Goal: Information Seeking & Learning: Check status

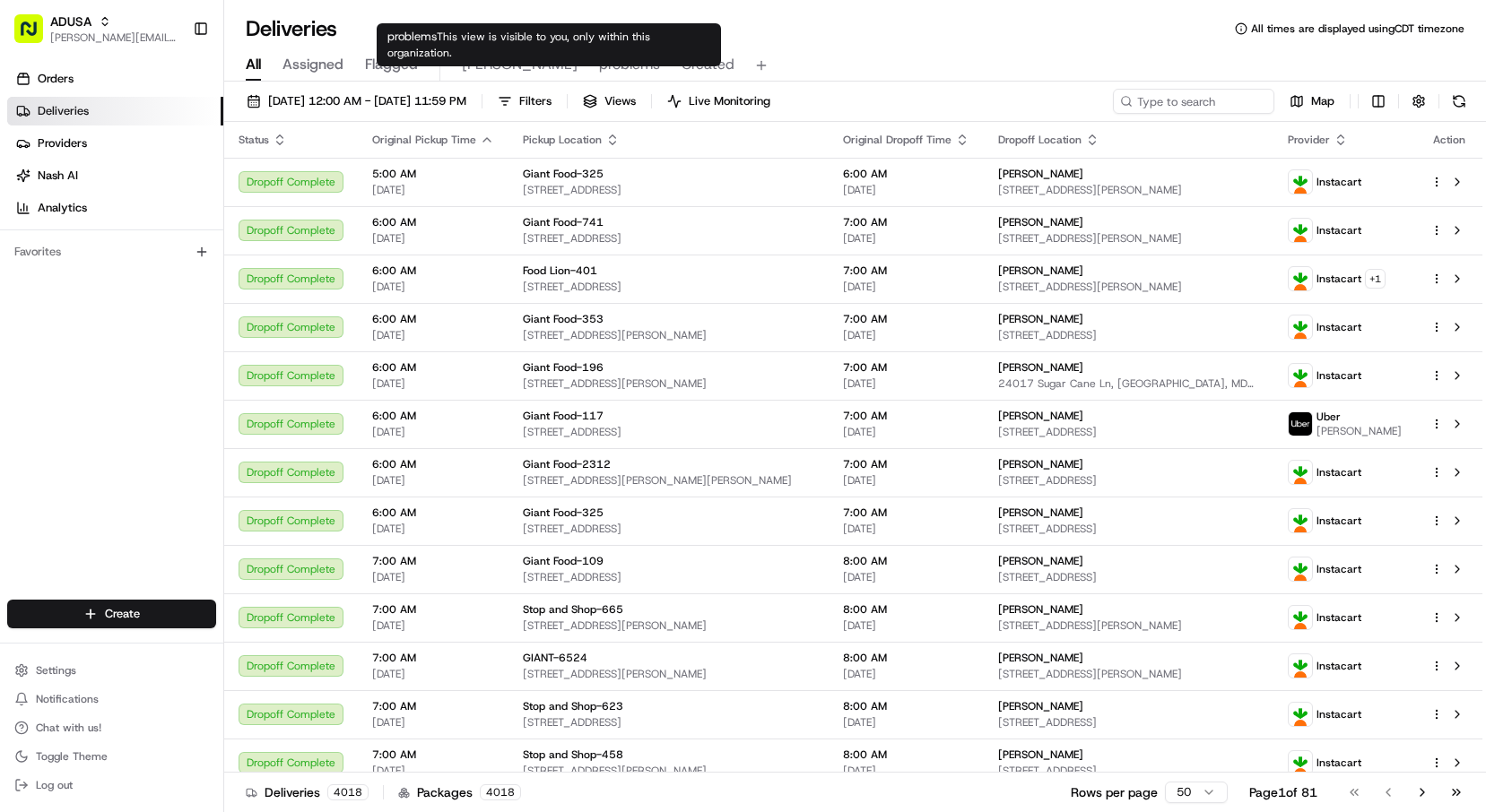
click at [473, 63] on span "[PERSON_NAME]" at bounding box center [519, 64] width 115 height 21
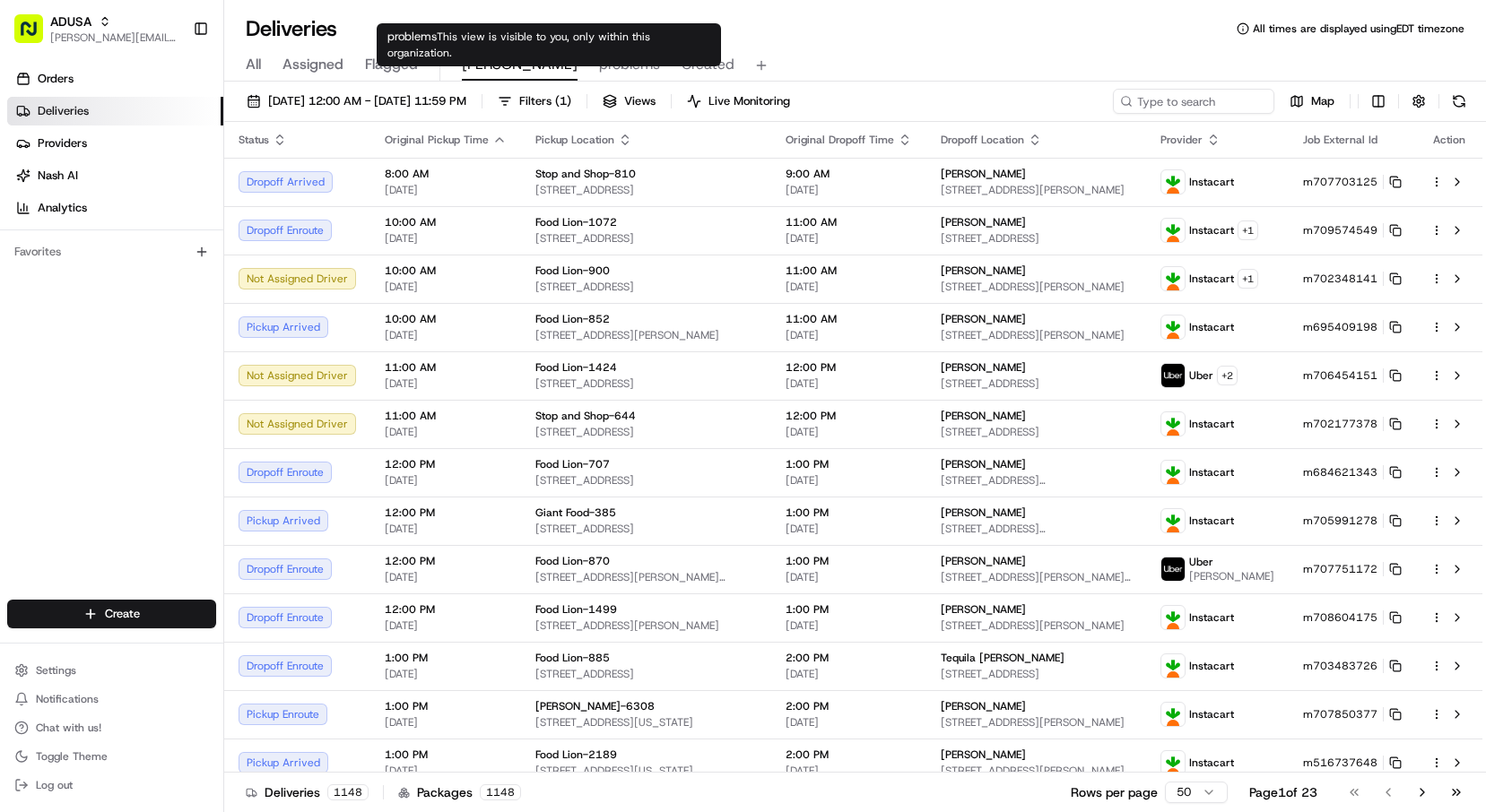
click at [599, 69] on span "problems" at bounding box center [630, 64] width 61 height 21
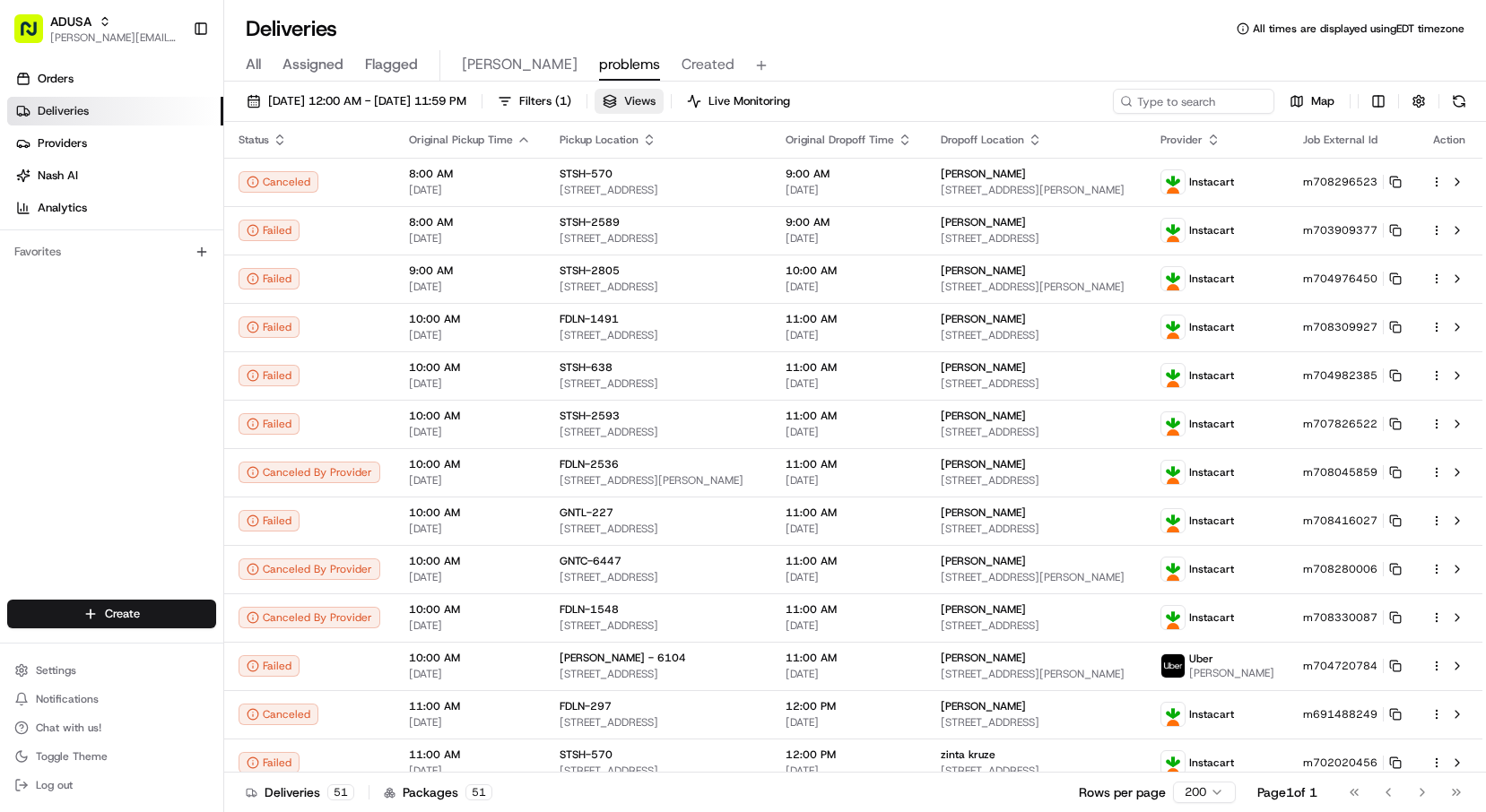
click at [663, 98] on button "Views" at bounding box center [629, 100] width 69 height 25
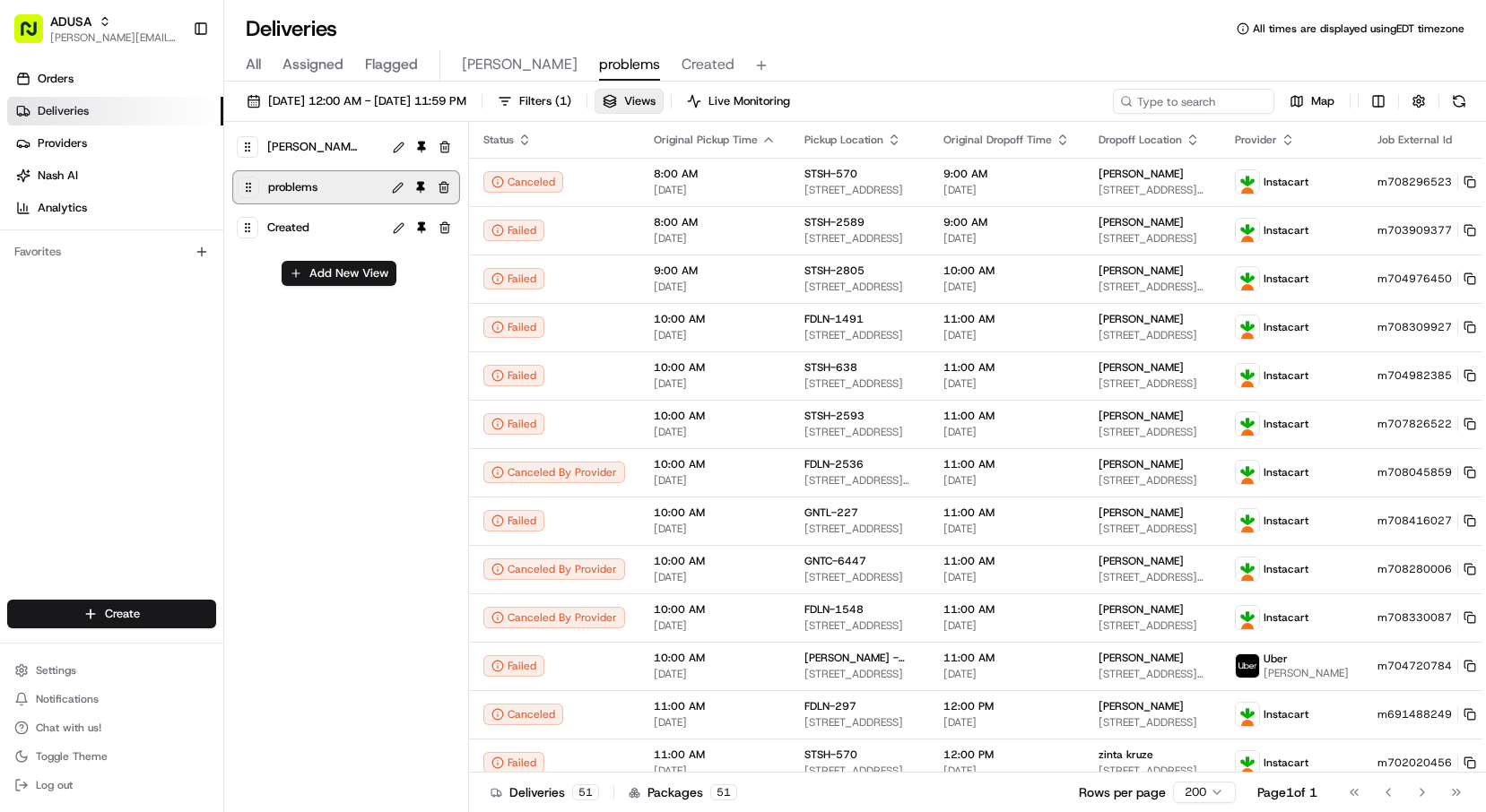
click at [393, 186] on button at bounding box center [397, 188] width 20 height 20
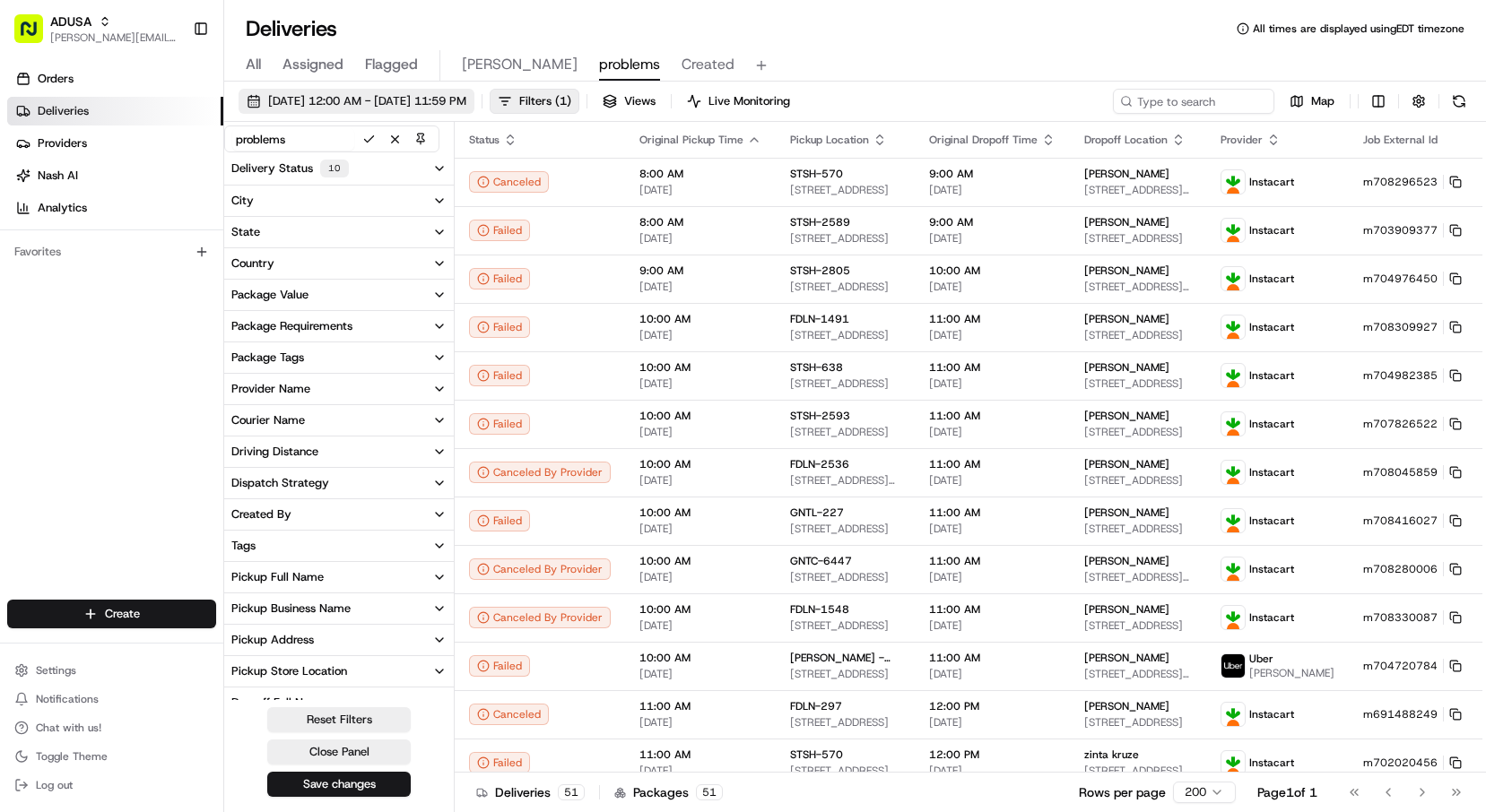
click at [292, 100] on span "08/18/2025 12:00 AM - 08/18/2025 11:59 PM" at bounding box center [367, 100] width 198 height 16
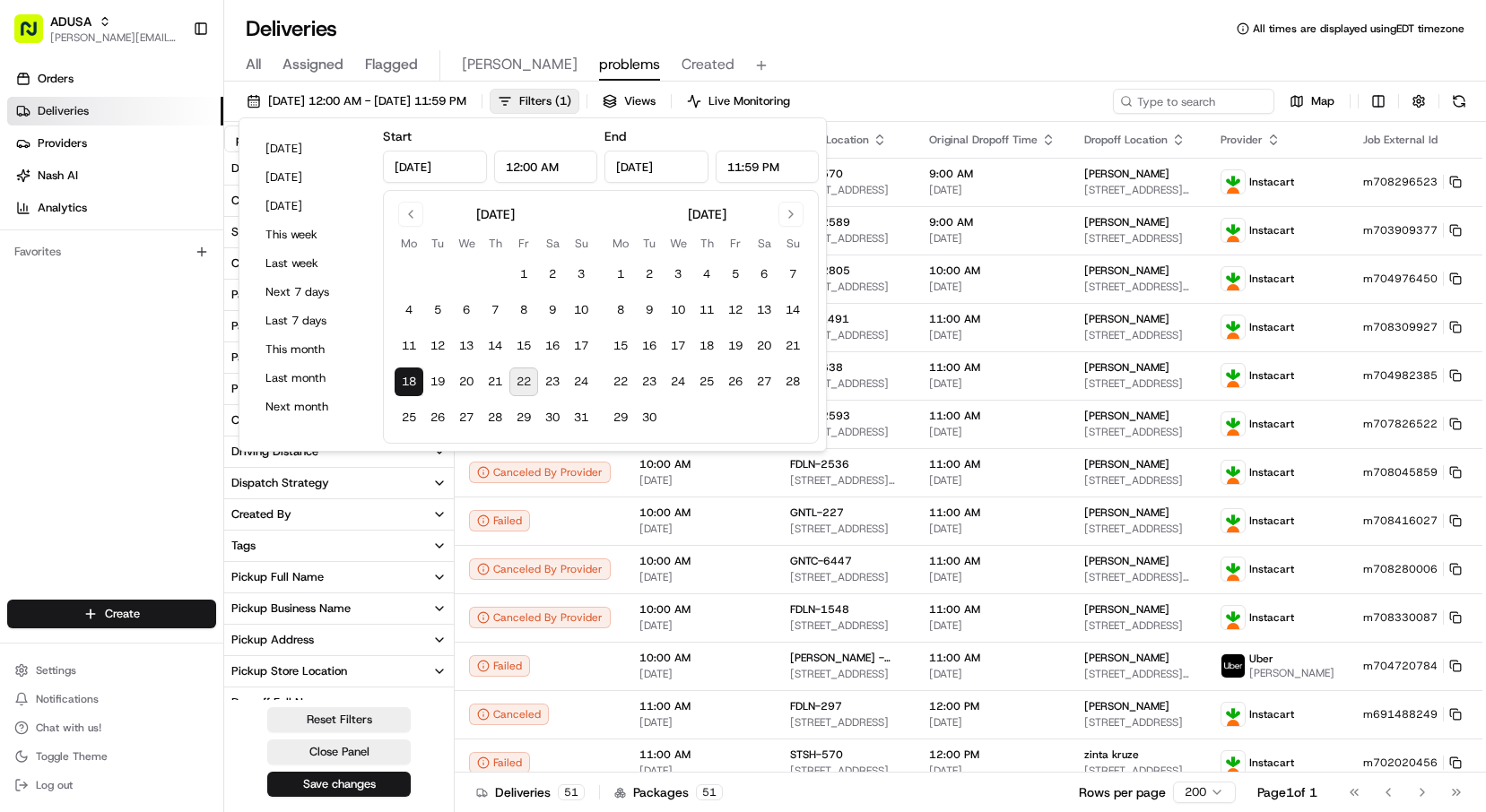
click at [526, 387] on button "22" at bounding box center [524, 381] width 29 height 29
type input "Aug 22, 2025"
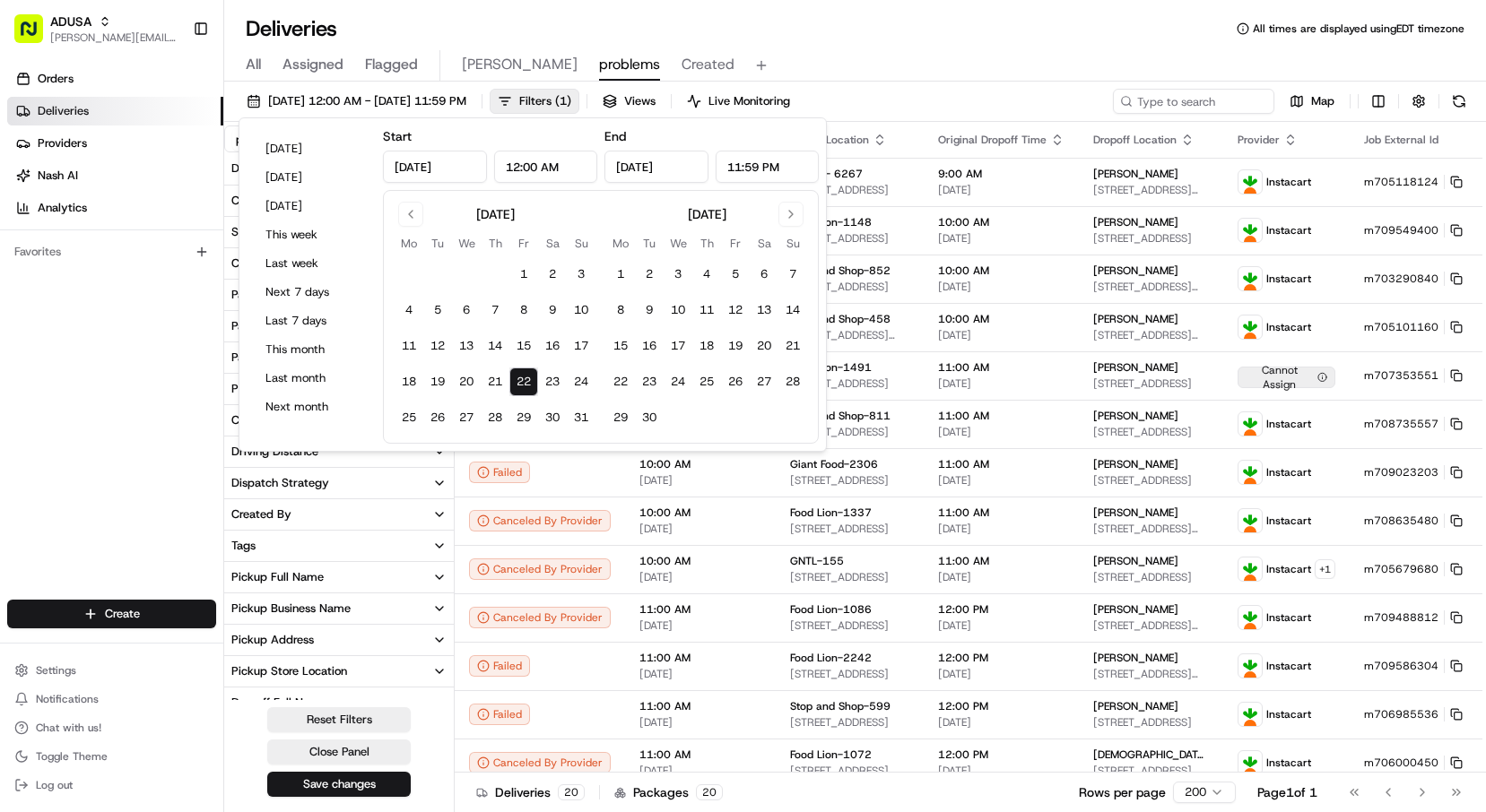
click at [521, 384] on button "22" at bounding box center [524, 381] width 29 height 29
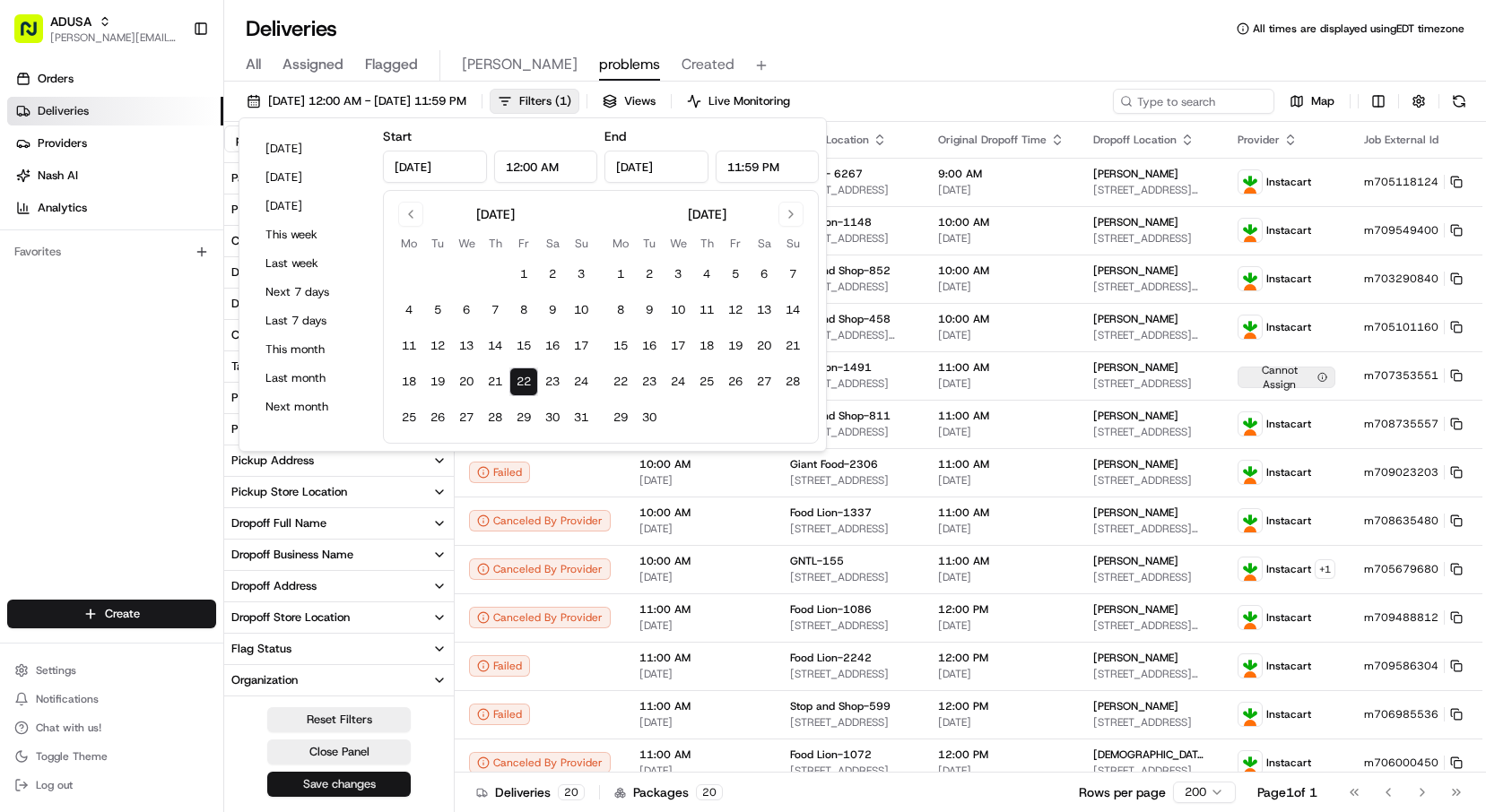
click at [364, 785] on button "Save changes" at bounding box center [339, 784] width 143 height 25
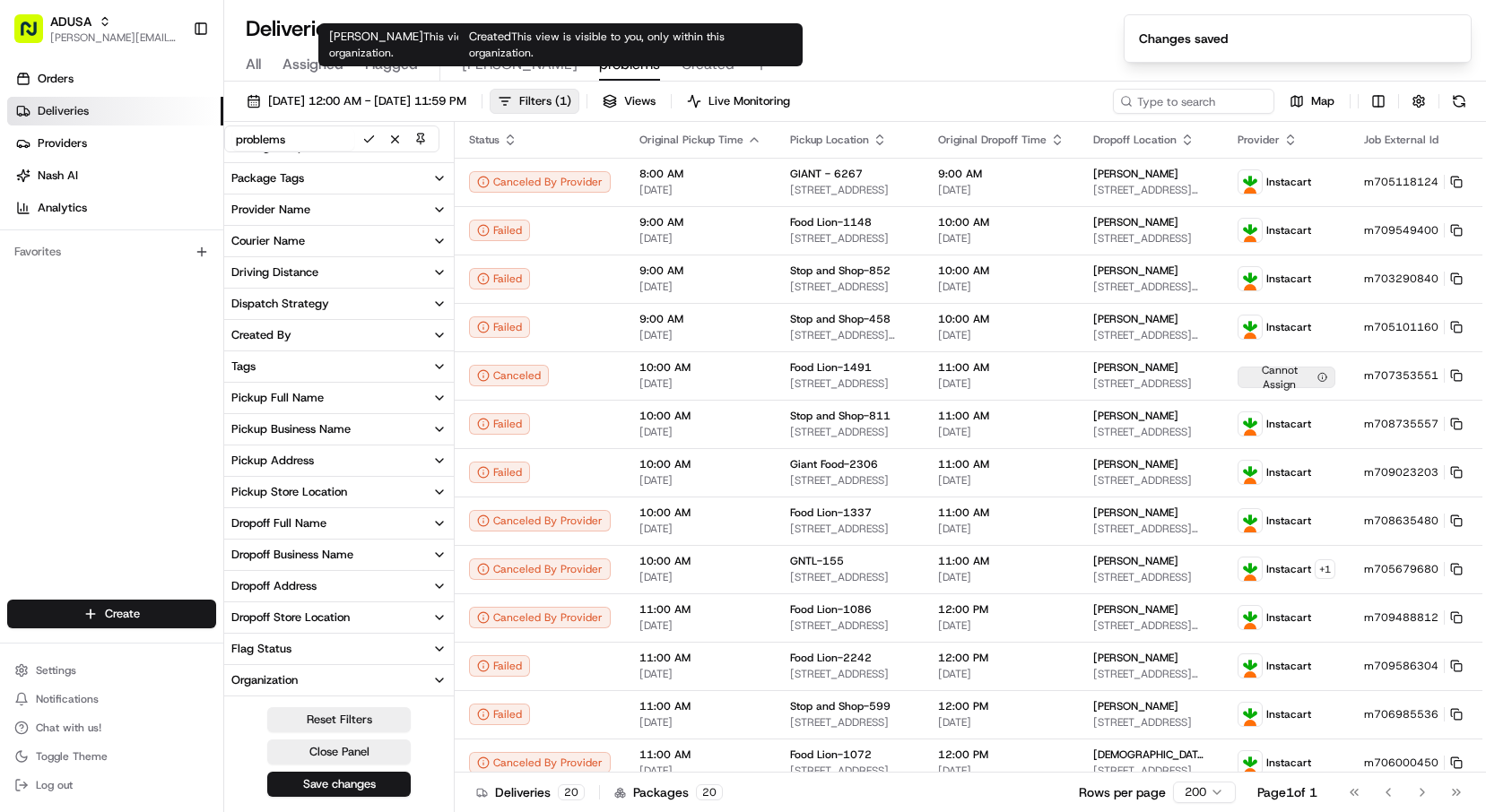
click at [682, 60] on span "Created" at bounding box center [708, 64] width 53 height 21
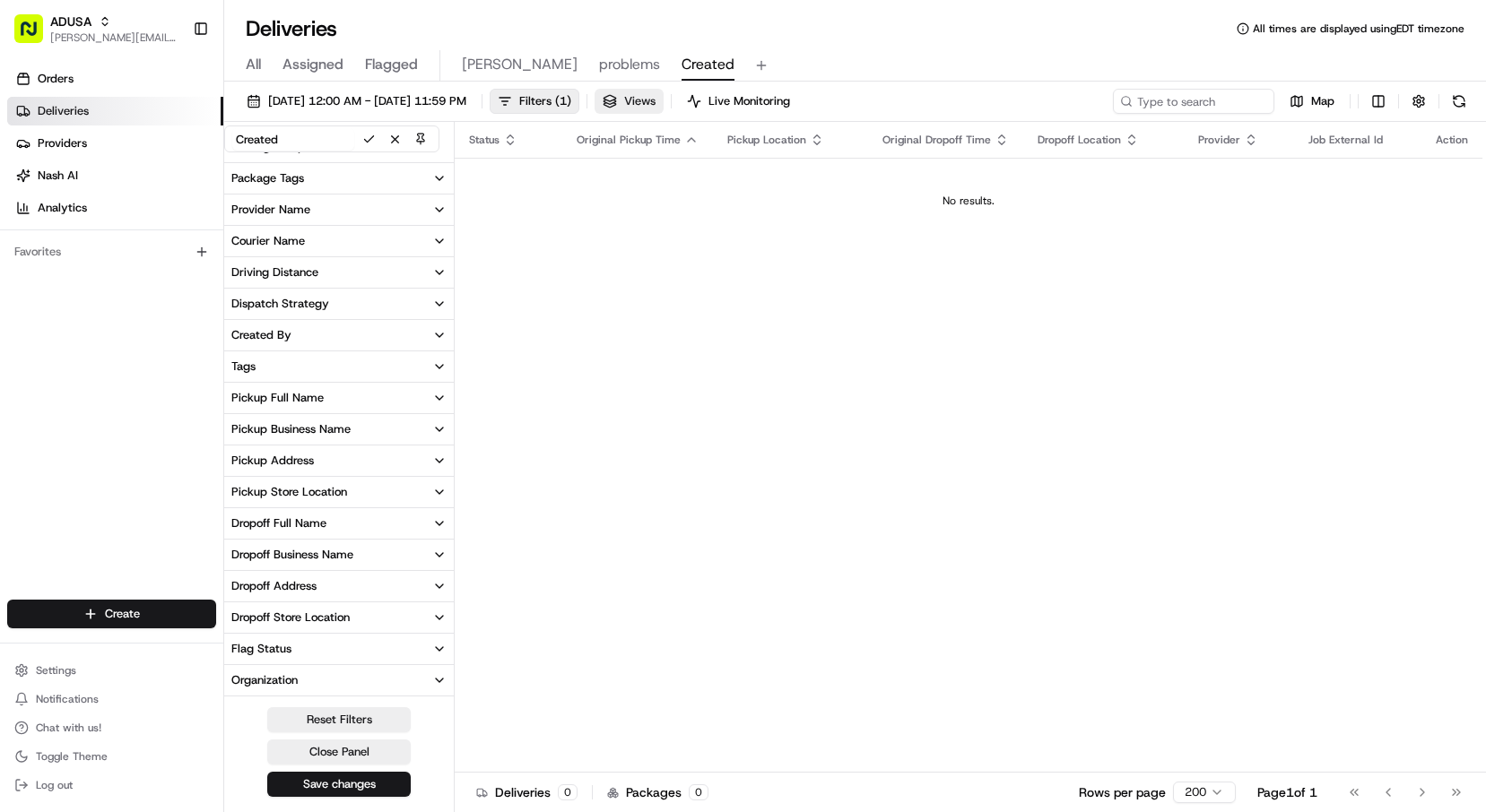
click at [656, 99] on span "Views" at bounding box center [640, 100] width 32 height 16
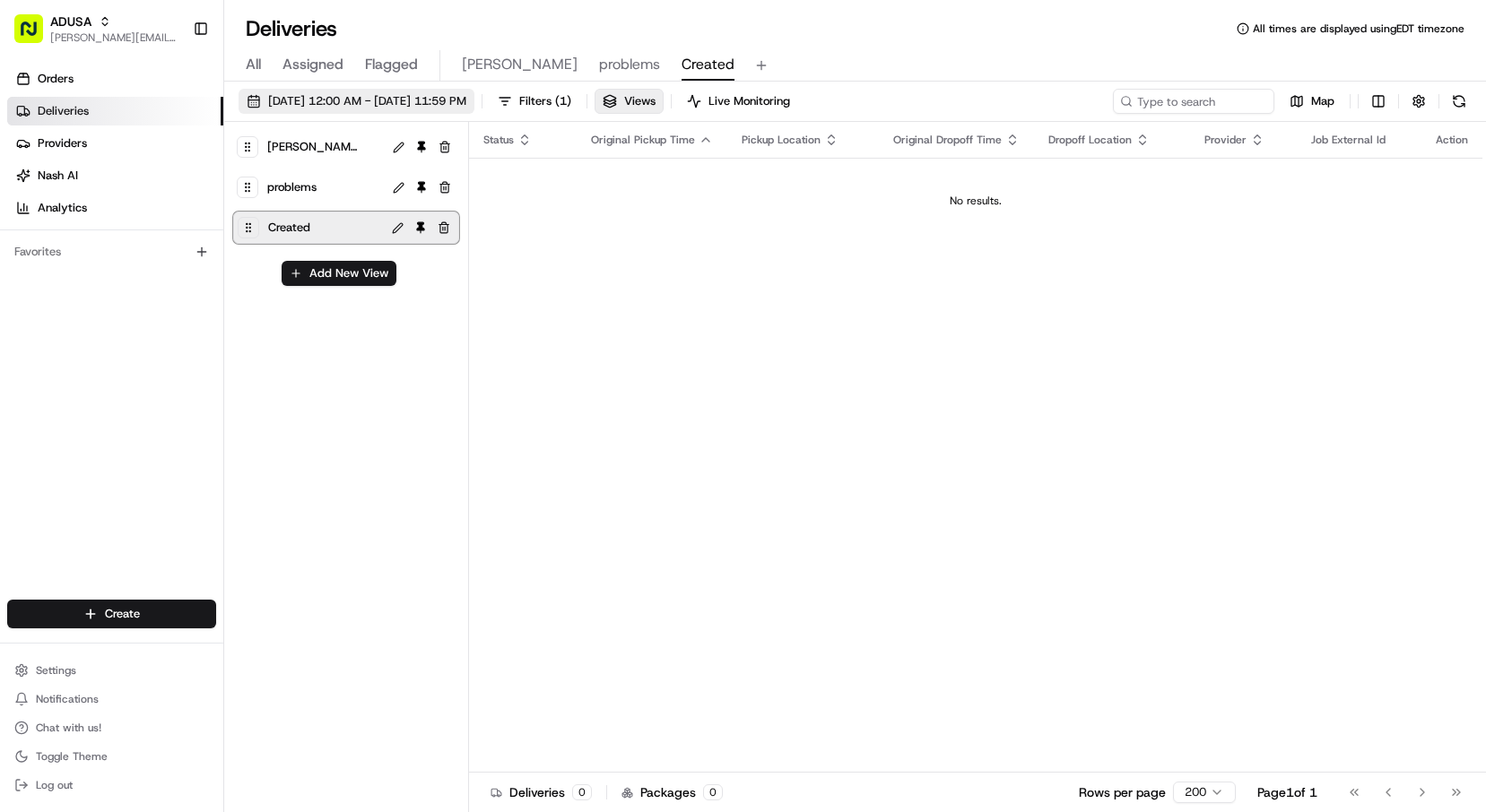
click at [313, 97] on span "08/18/2025 12:00 AM - 08/18/2025 11:59 PM" at bounding box center [367, 100] width 198 height 16
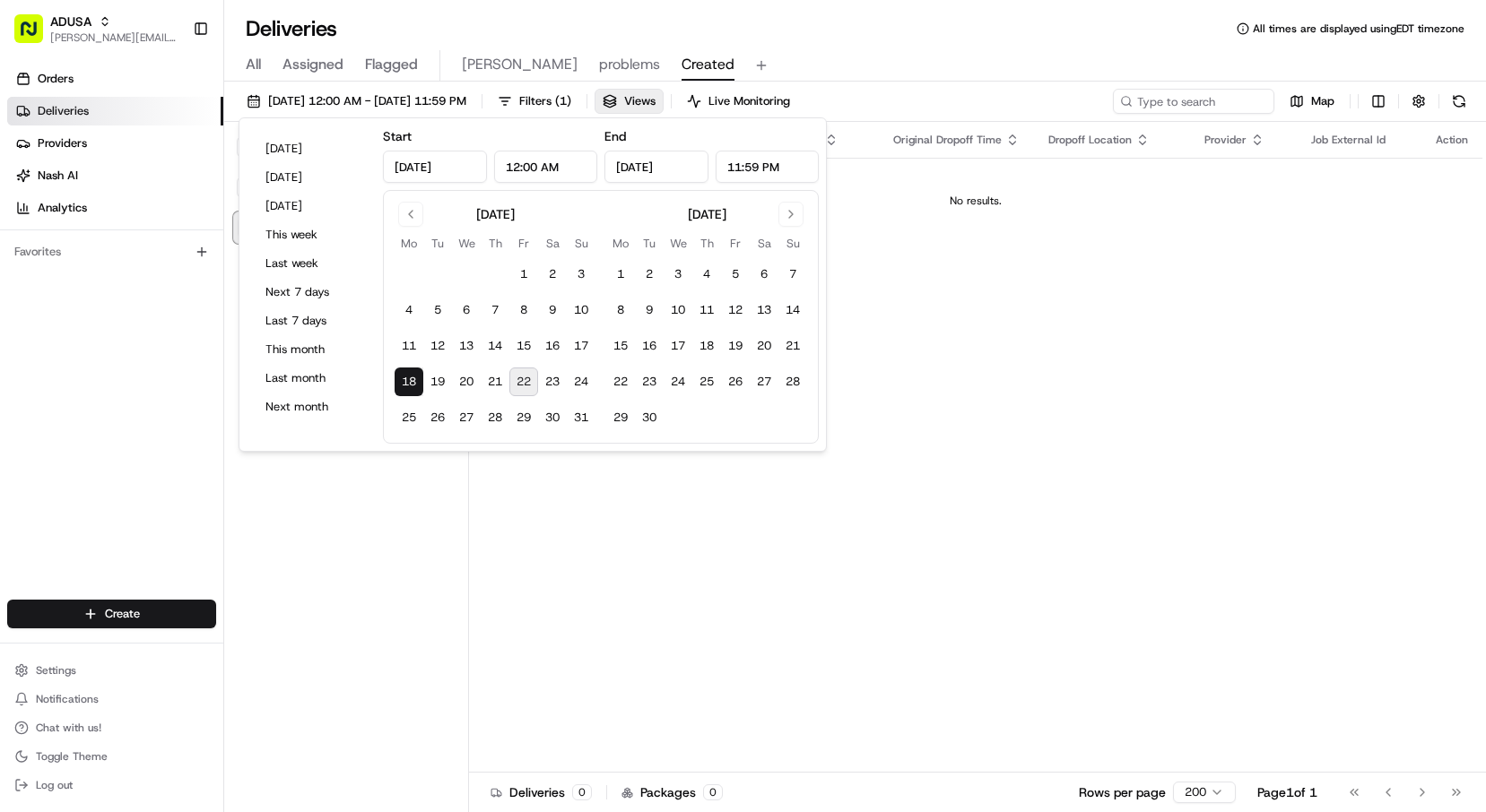
click at [514, 379] on button "22" at bounding box center [524, 381] width 29 height 29
type input "Aug 22, 2025"
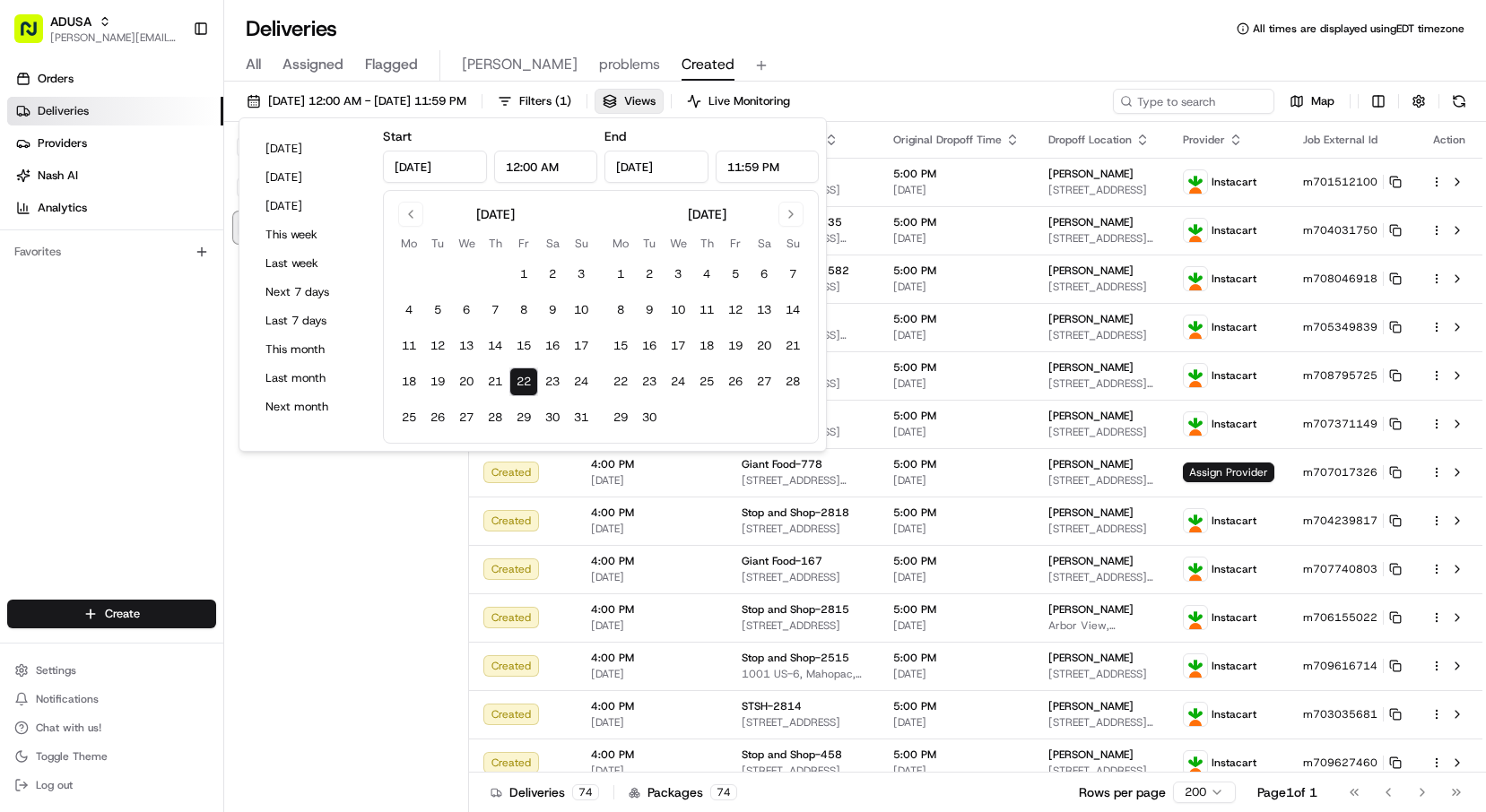
click at [411, 610] on div "Chris problems Created Add New View" at bounding box center [346, 469] width 245 height 694
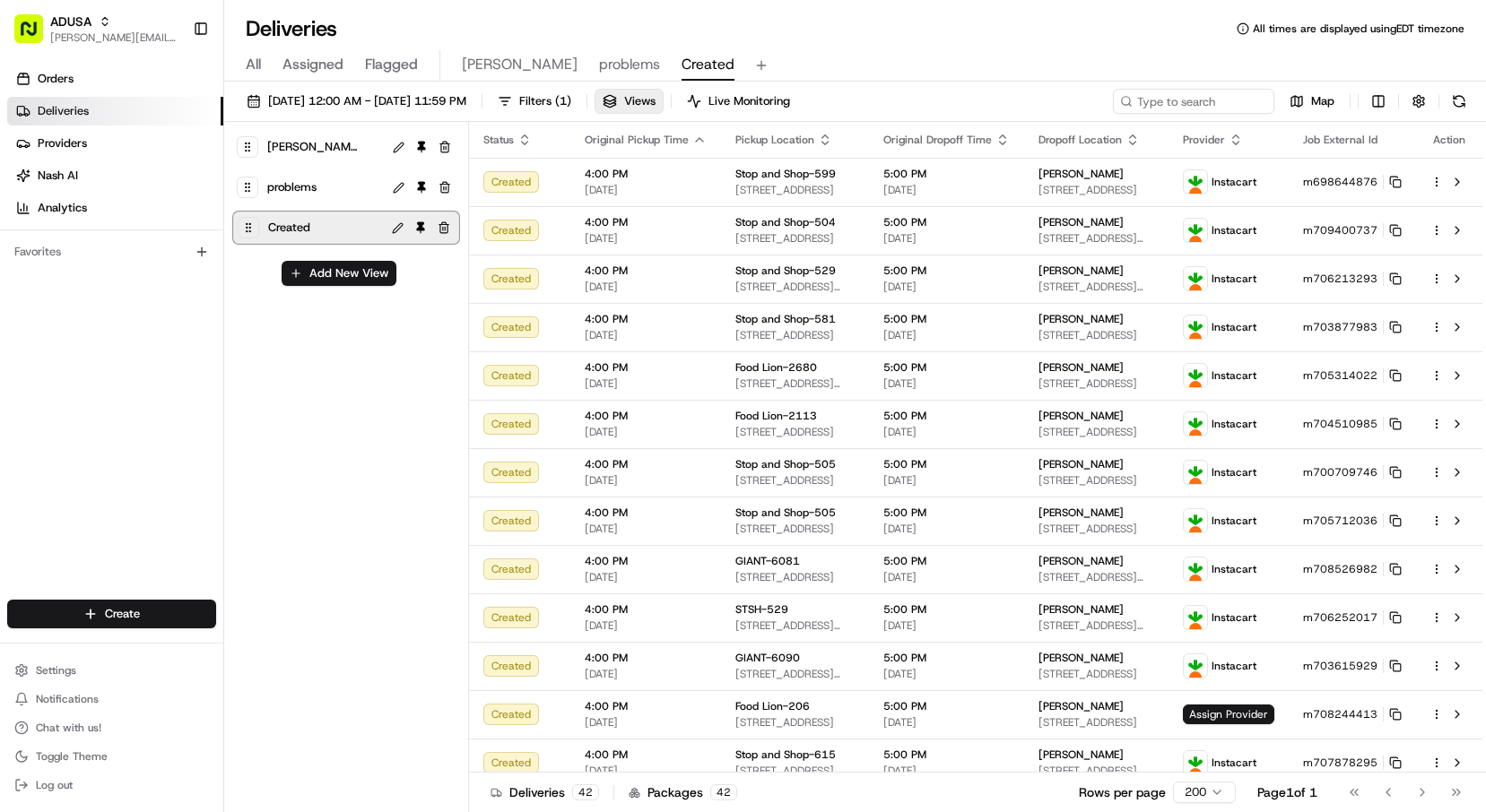
click at [395, 226] on button at bounding box center [397, 228] width 20 height 20
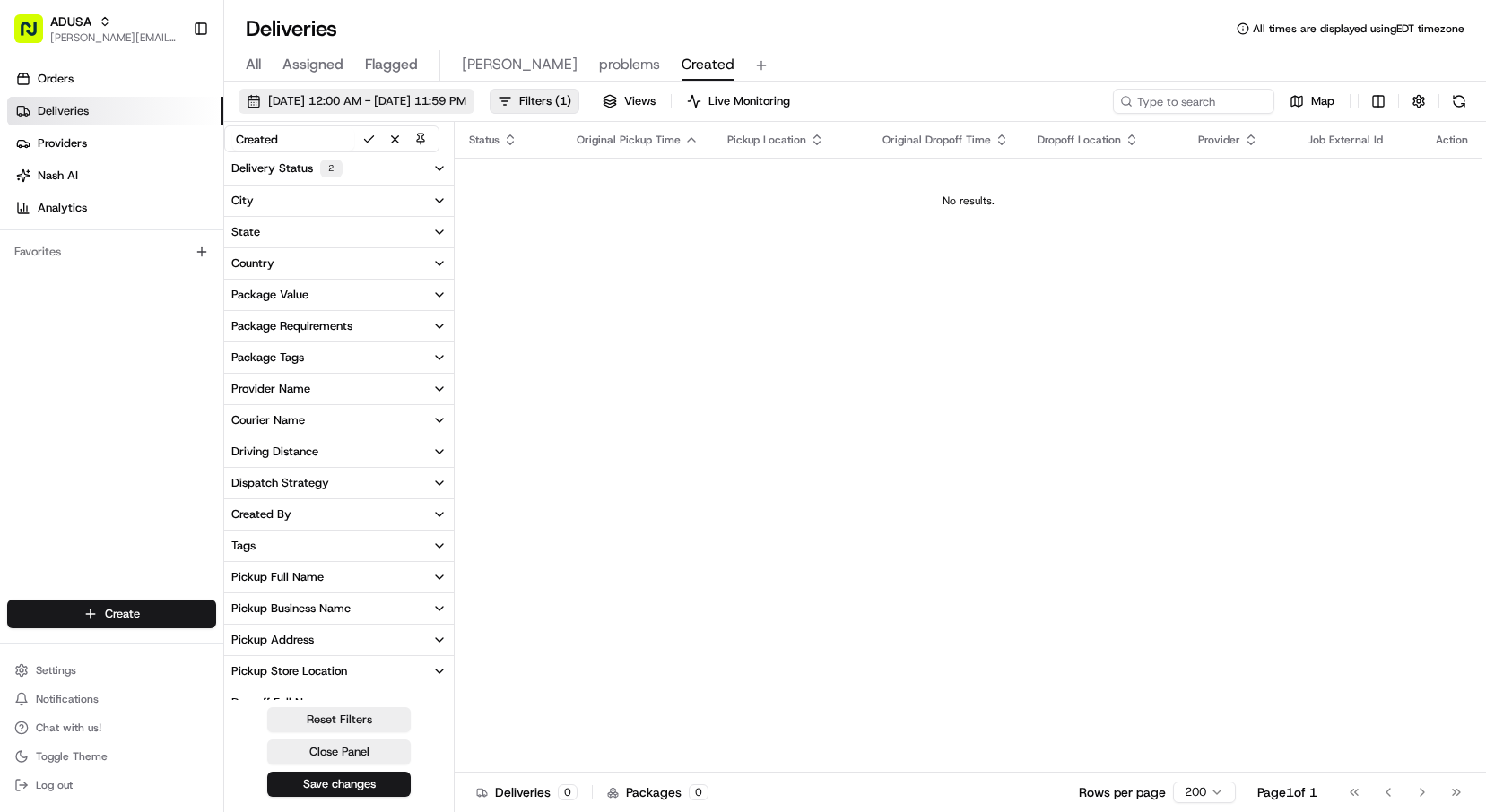
click at [410, 103] on span "08/18/2025 12:00 AM - 08/18/2025 11:59 PM" at bounding box center [367, 100] width 198 height 16
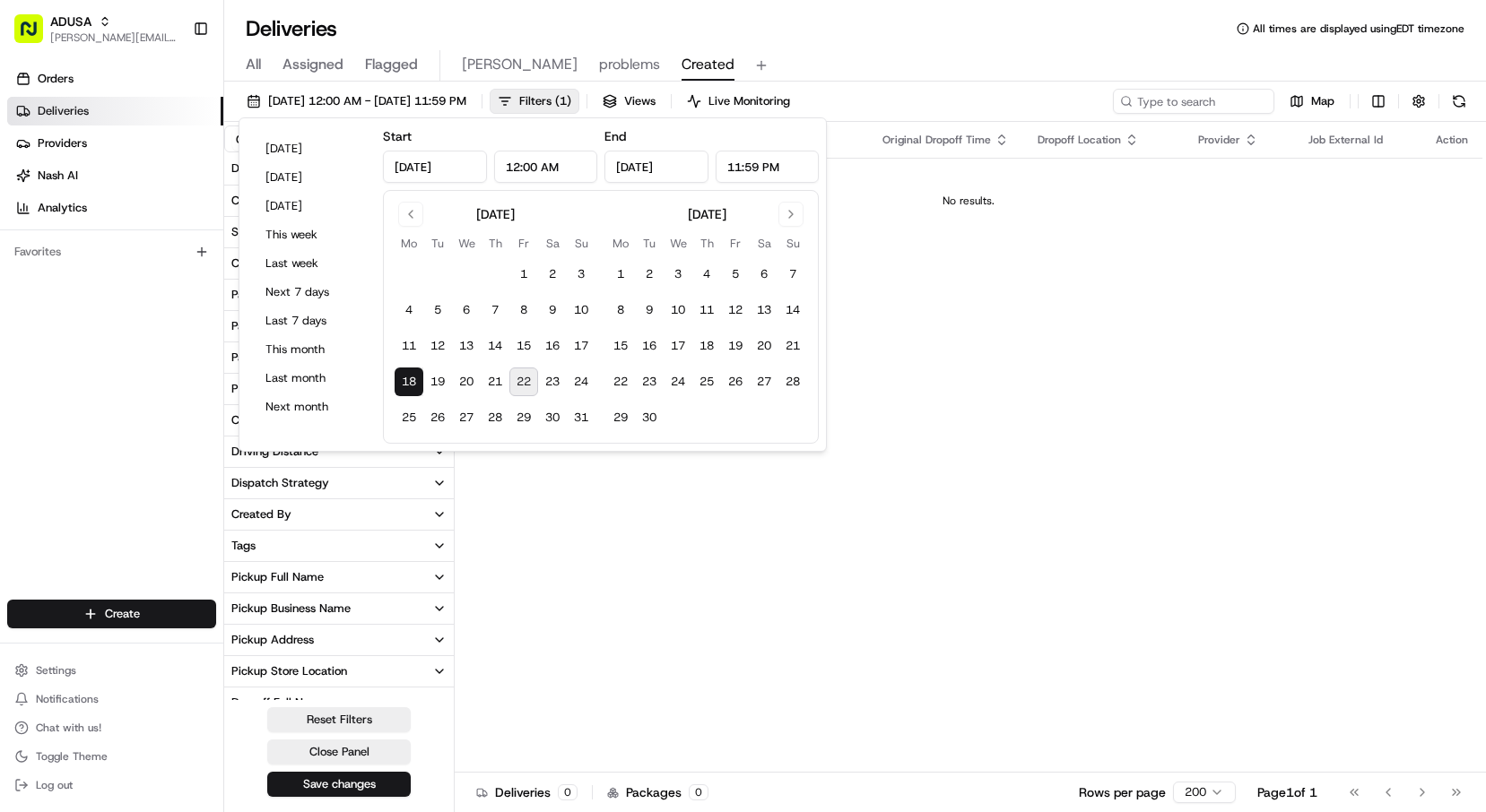
click at [523, 384] on button "22" at bounding box center [524, 381] width 29 height 29
type input "Aug 22, 2025"
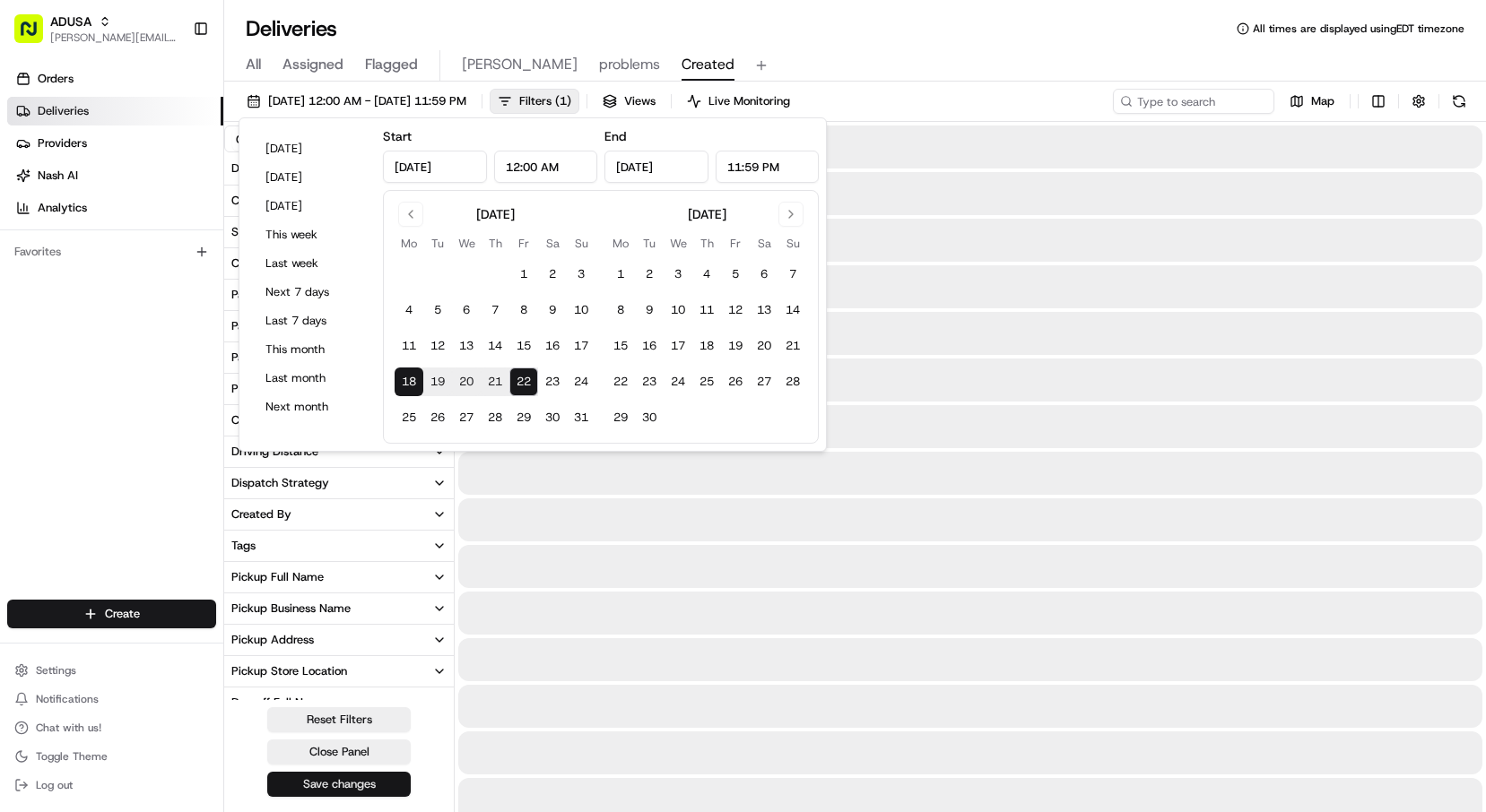
click at [357, 791] on button "Save changes" at bounding box center [339, 784] width 143 height 25
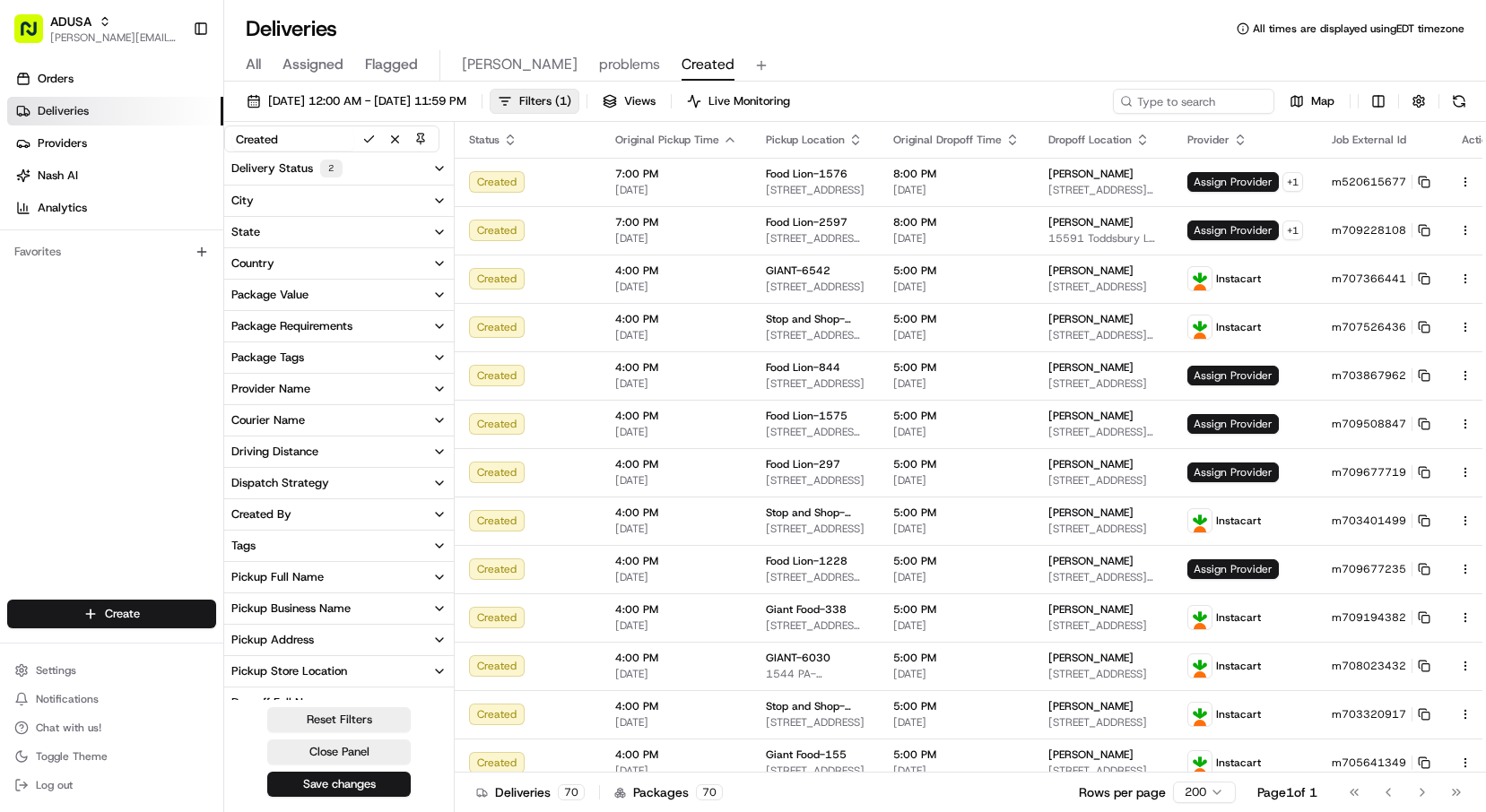
click at [746, 32] on div "Deliveries All times are displayed using EDT timezone" at bounding box center [855, 28] width 1262 height 29
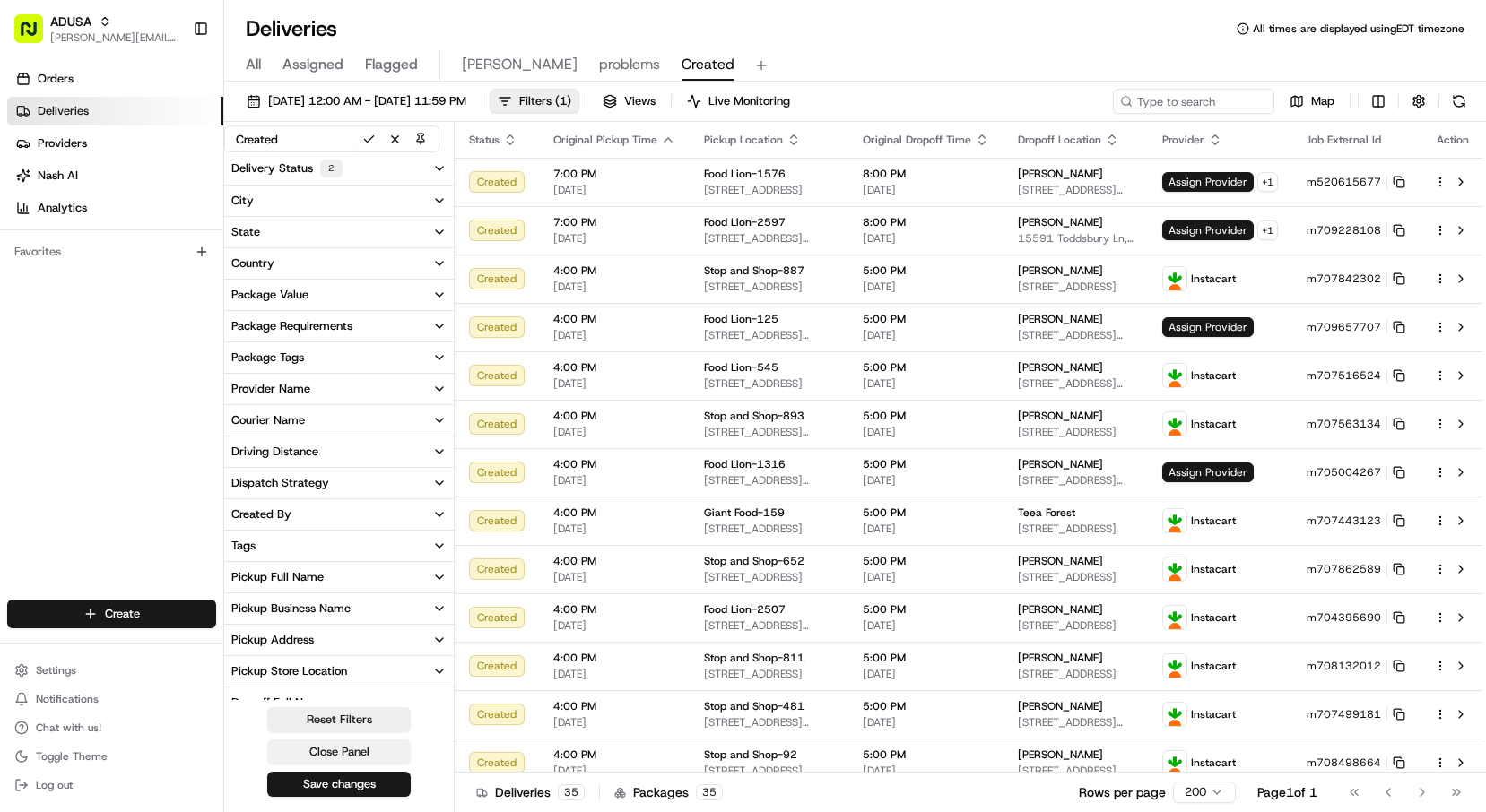
click at [377, 752] on button "Close Panel" at bounding box center [339, 752] width 143 height 25
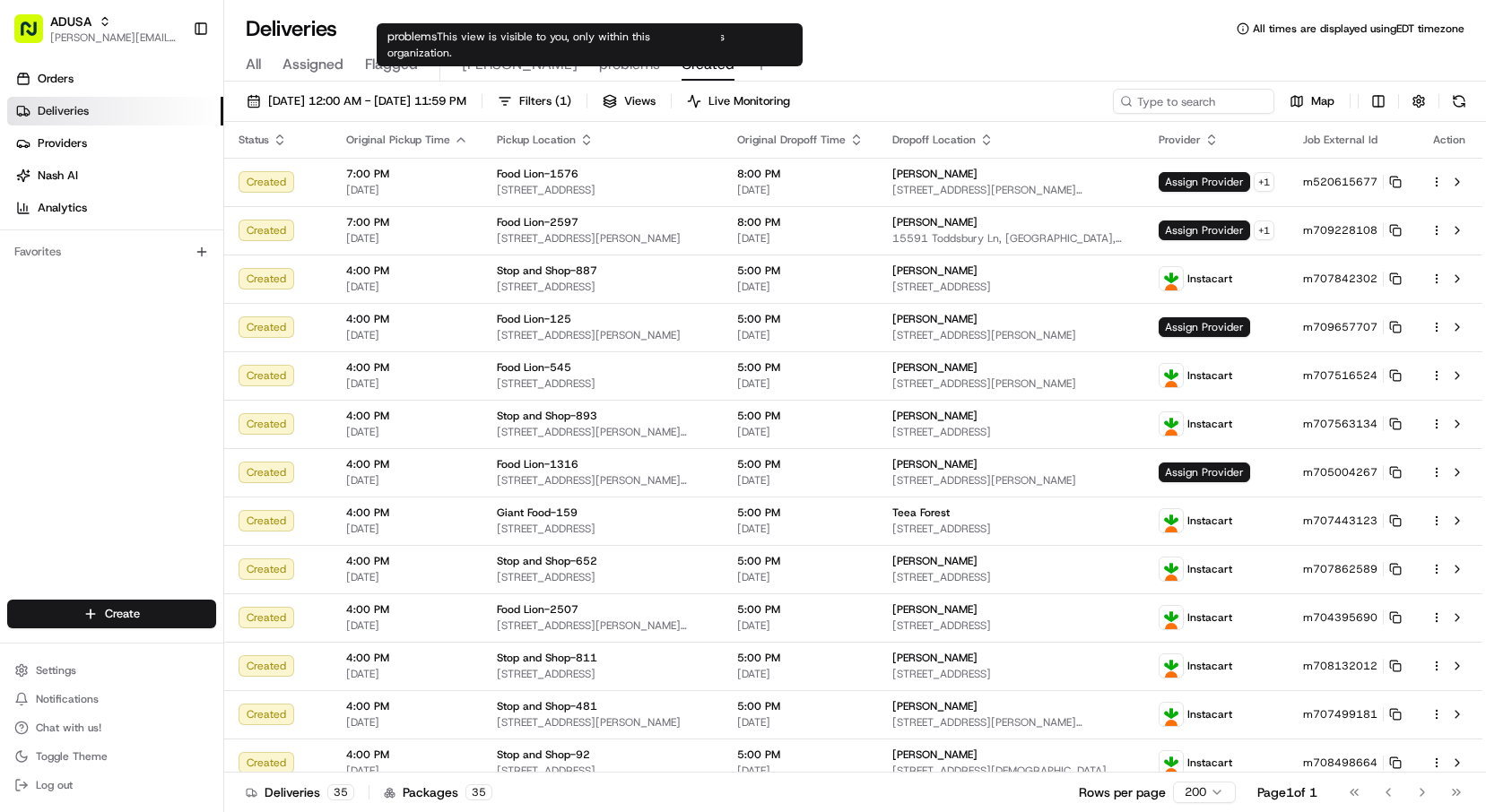
click at [599, 62] on span "problems" at bounding box center [630, 64] width 61 height 21
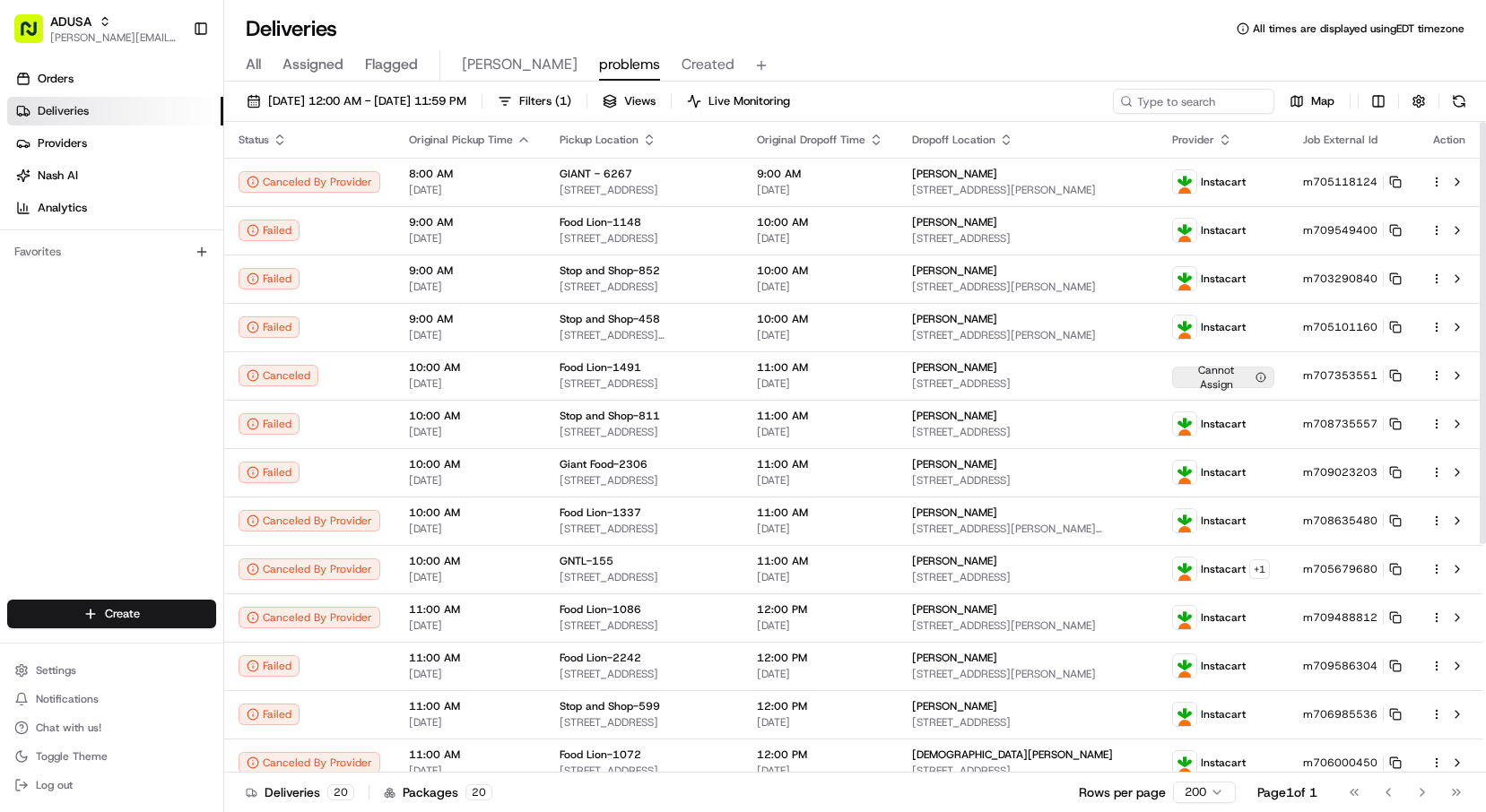
click at [1143, 47] on div "All Assigned Flagged Chris problems Created" at bounding box center [855, 61] width 1262 height 38
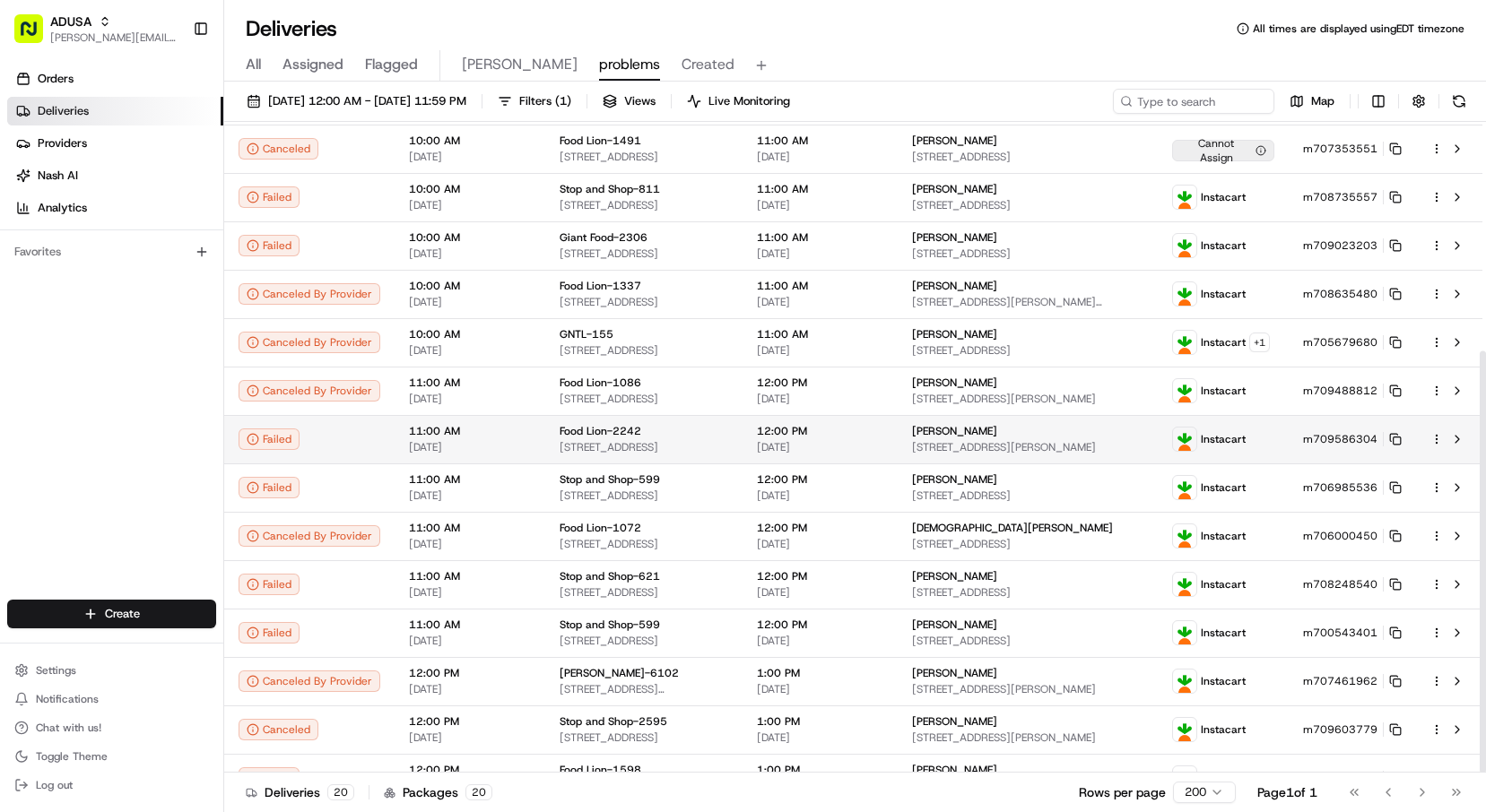
scroll to position [353, 0]
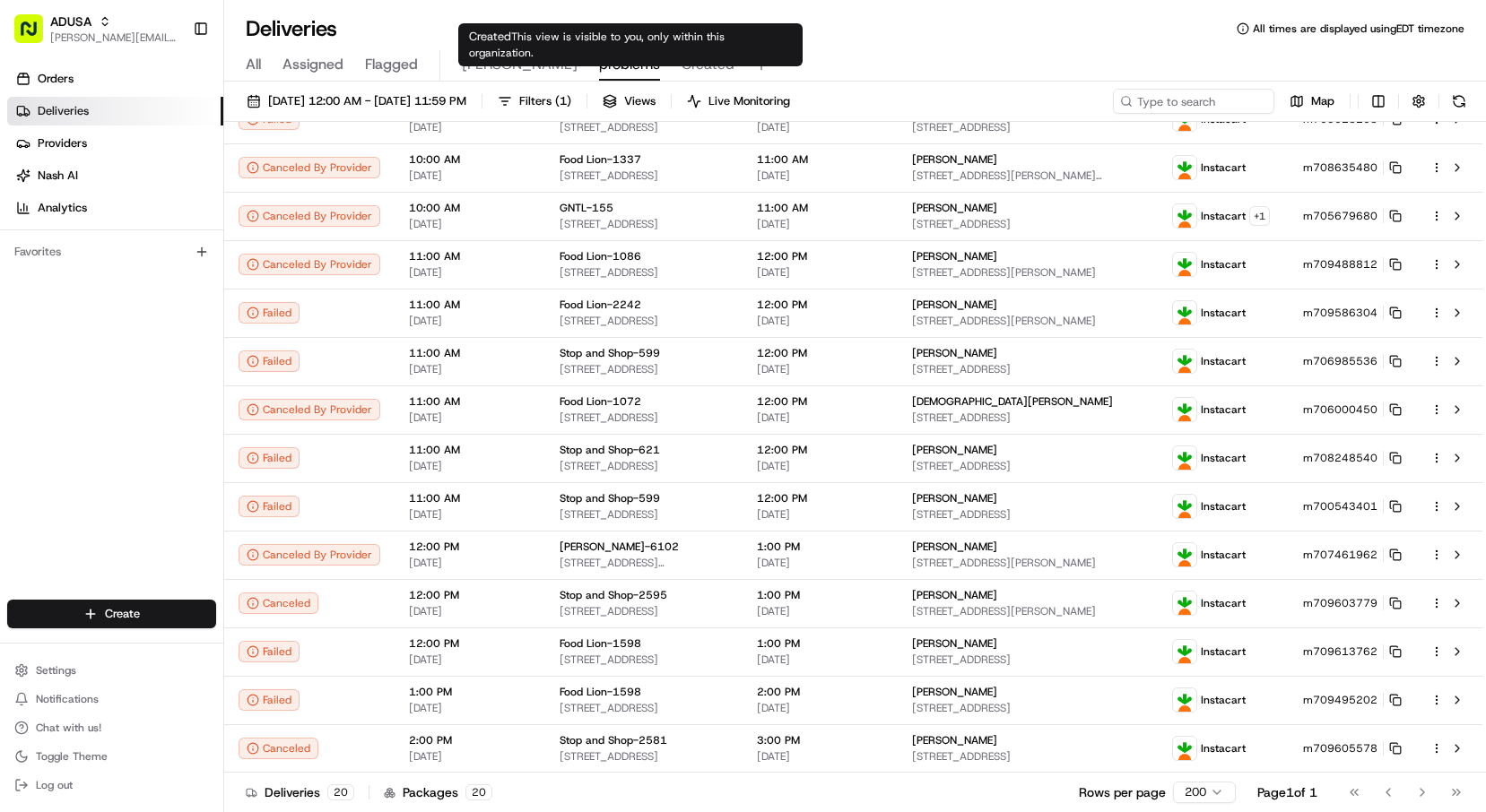
click at [682, 69] on span "Created" at bounding box center [708, 64] width 53 height 21
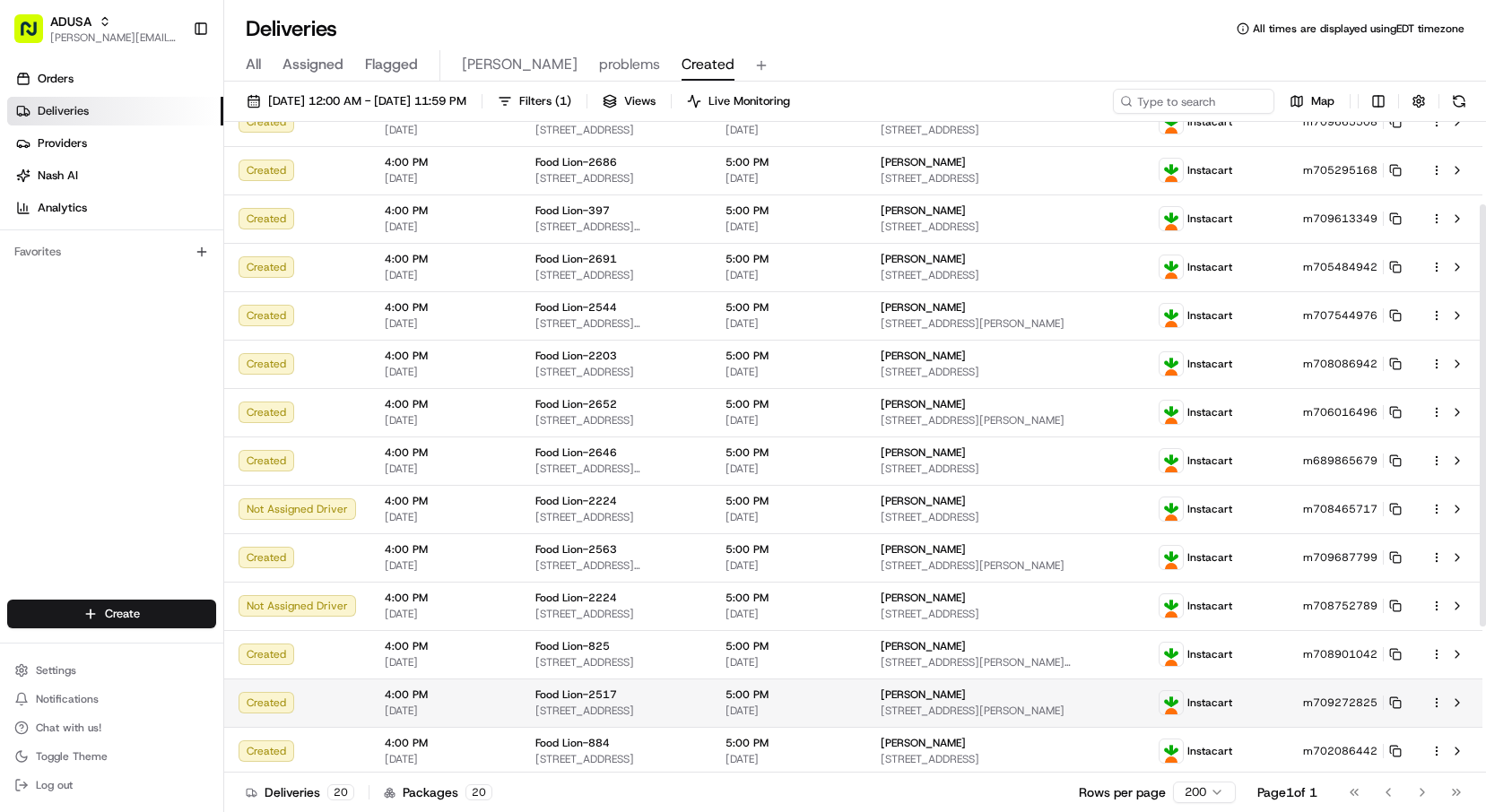
scroll to position [353, 0]
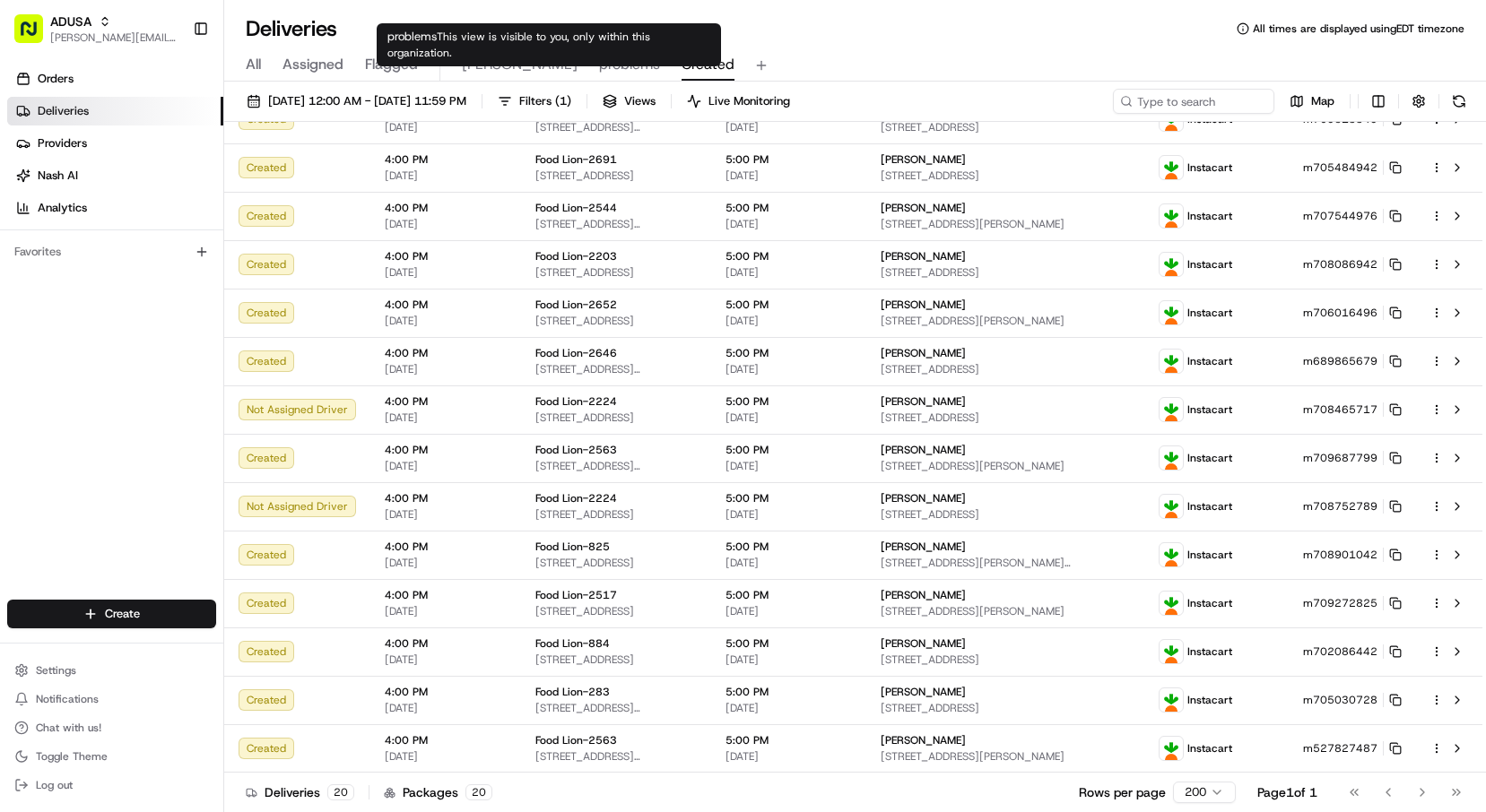
click at [599, 73] on span "problems" at bounding box center [630, 64] width 61 height 21
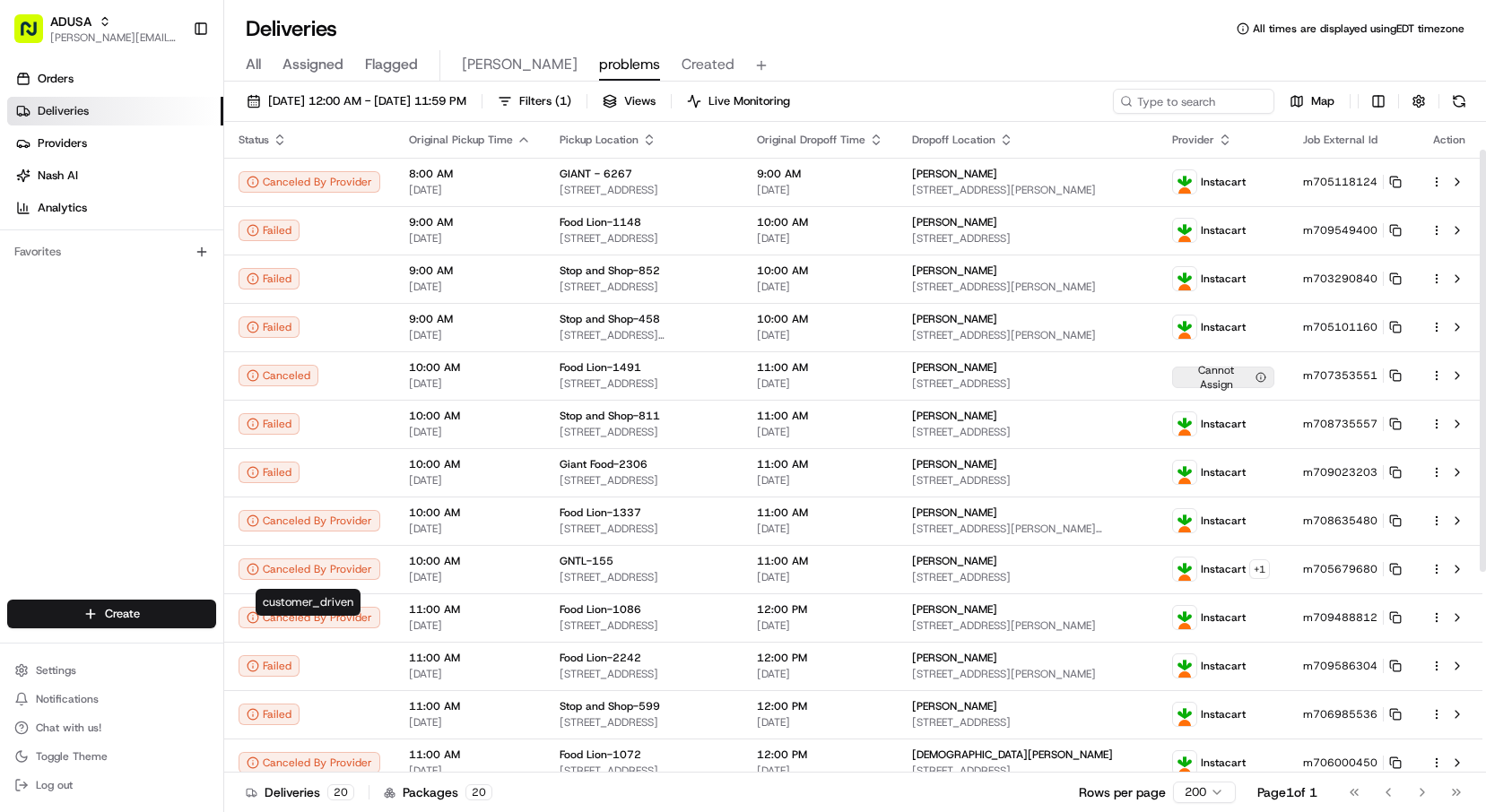
scroll to position [353, 0]
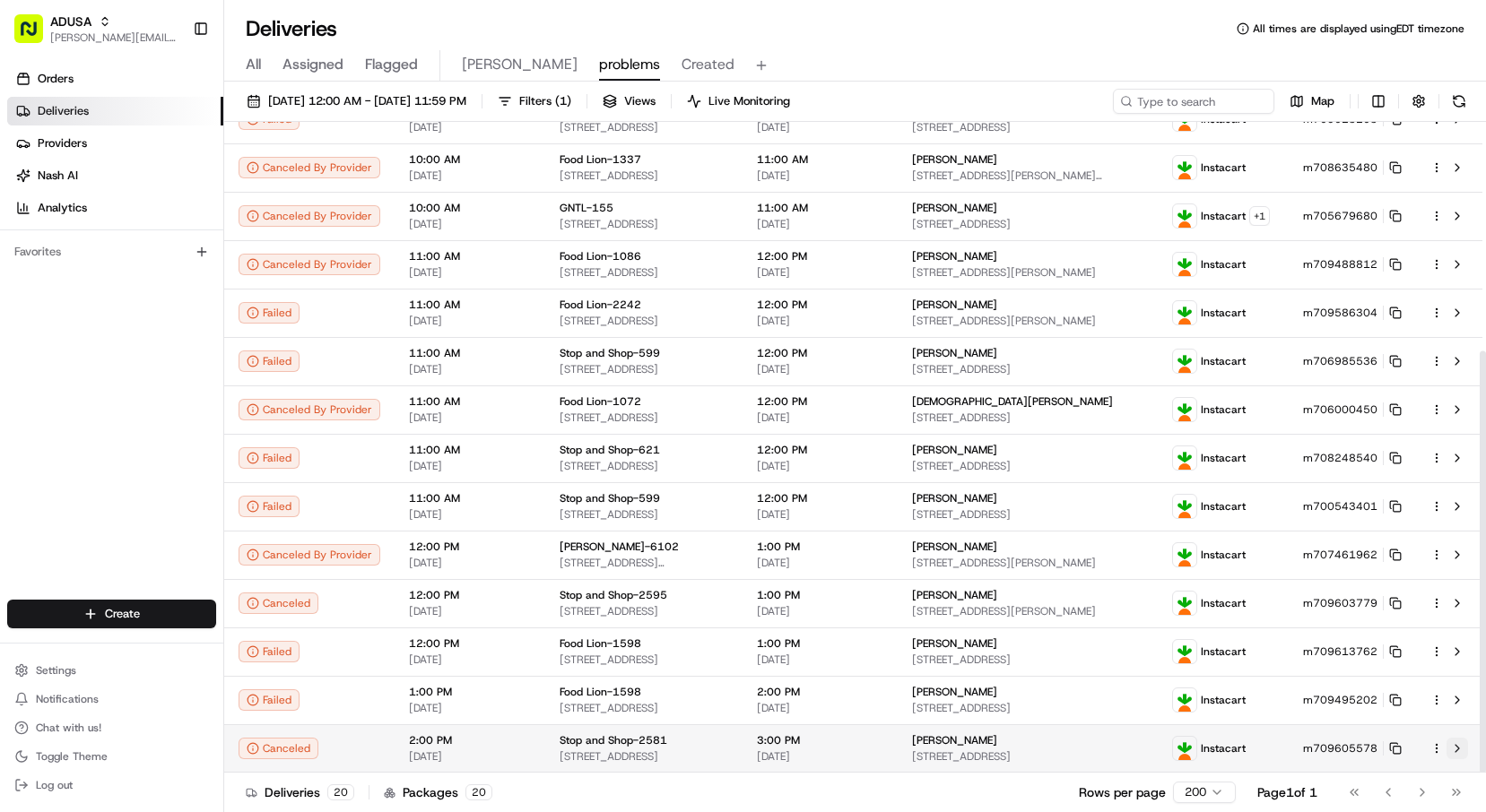
click at [1459, 749] on button at bounding box center [1457, 748] width 21 height 21
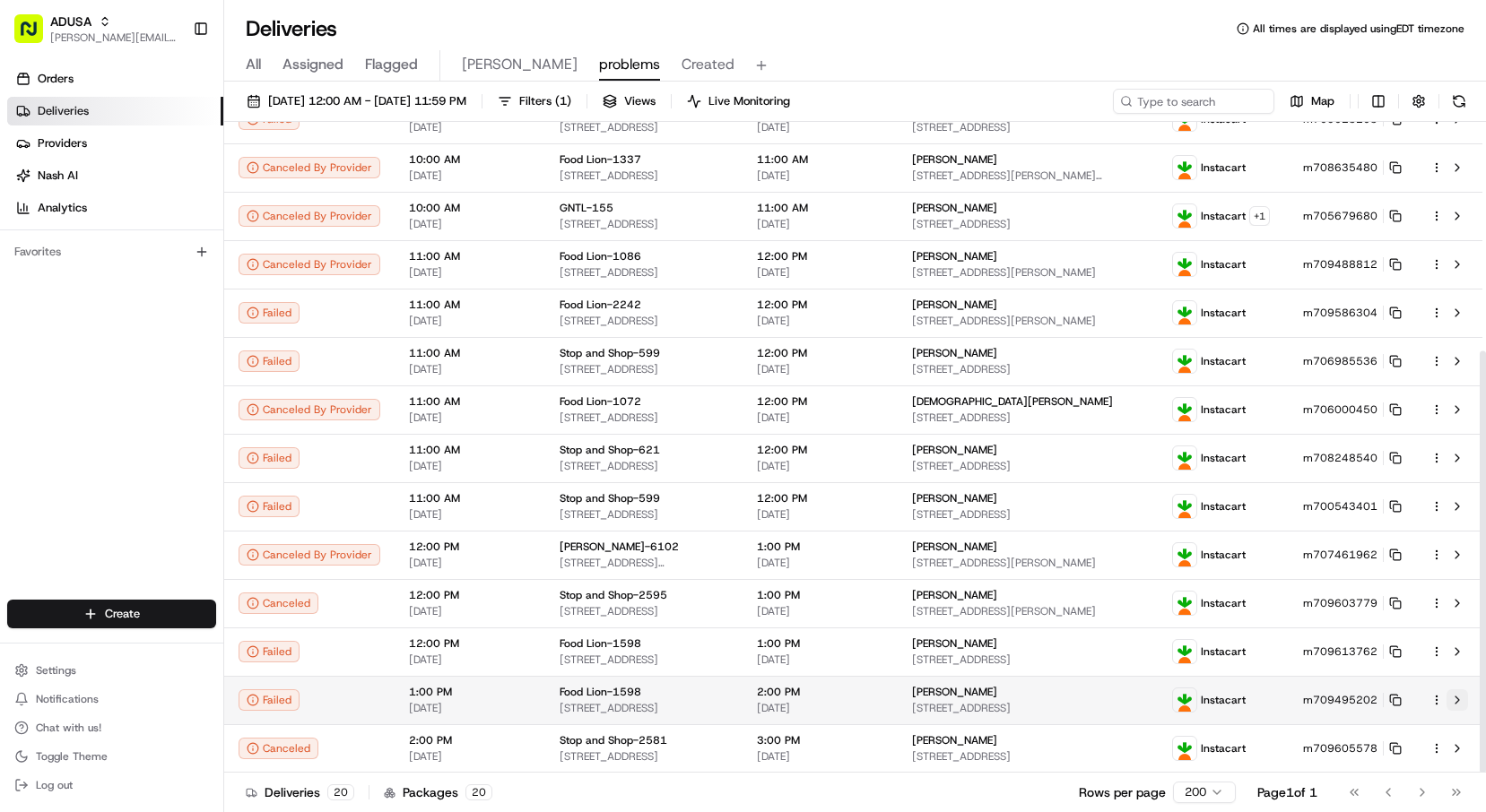
click at [1455, 702] on button at bounding box center [1457, 699] width 21 height 21
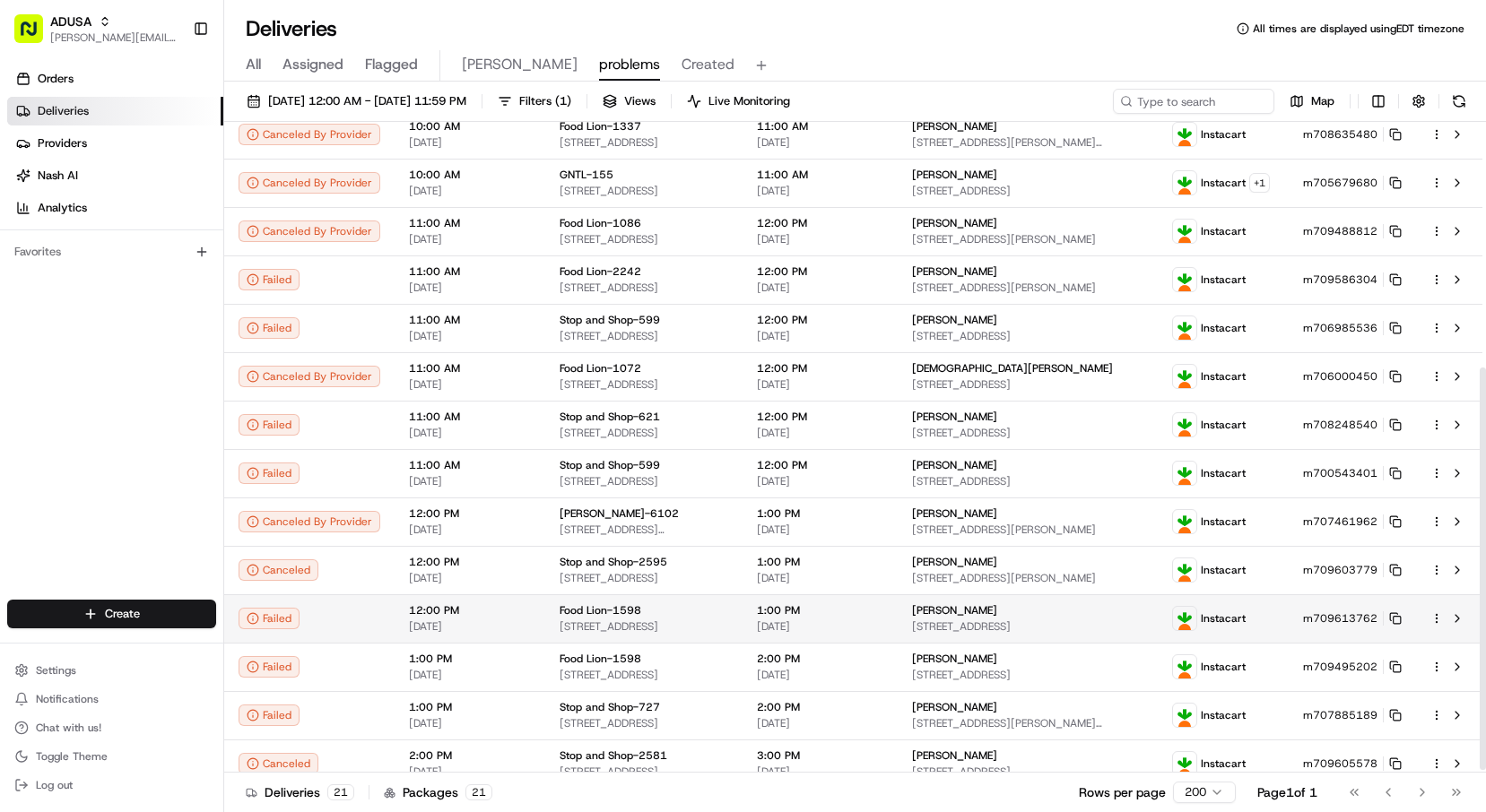
scroll to position [402, 0]
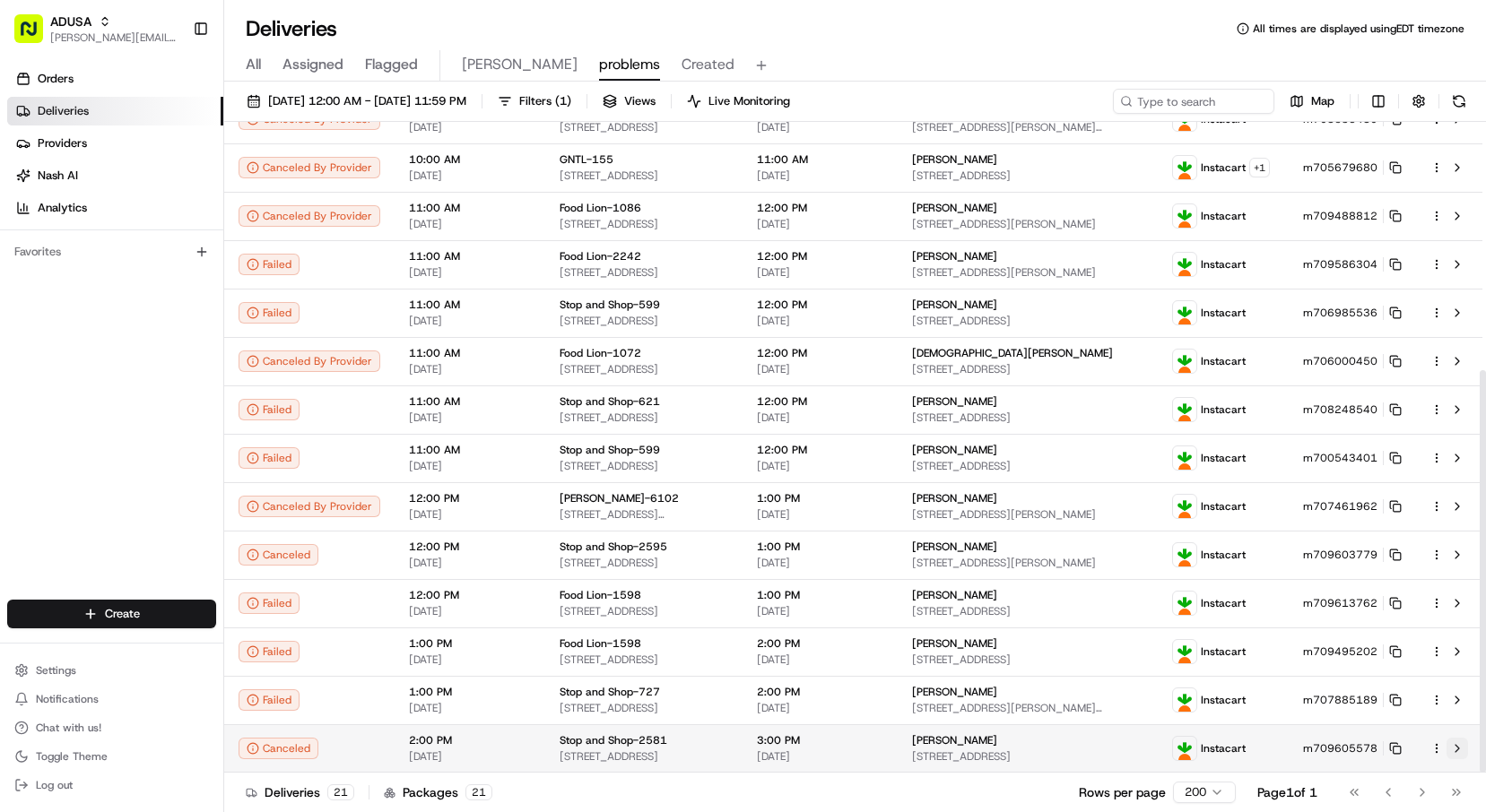
click at [1456, 752] on button at bounding box center [1457, 748] width 21 height 21
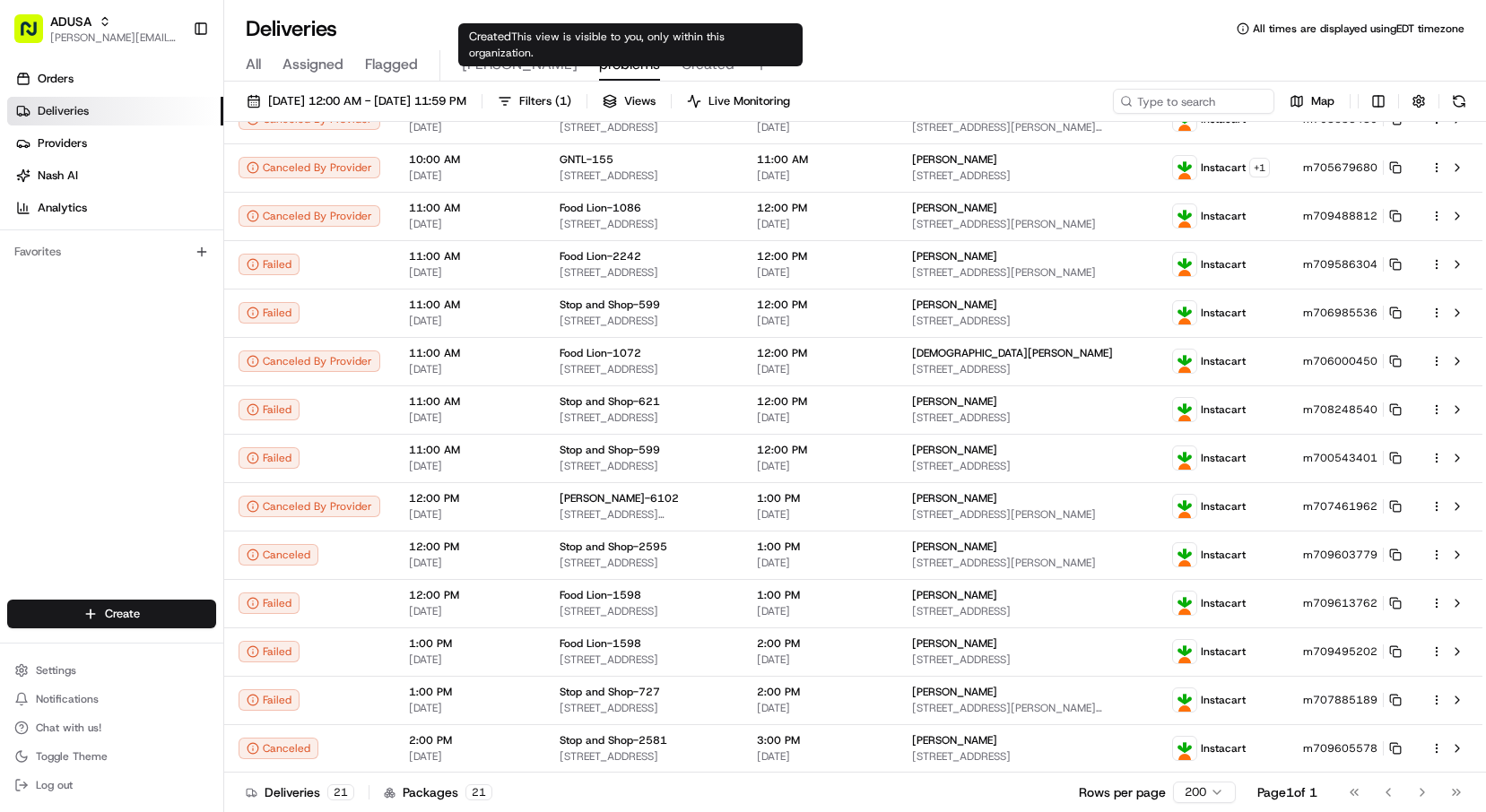
click at [682, 72] on span "Created" at bounding box center [708, 64] width 53 height 21
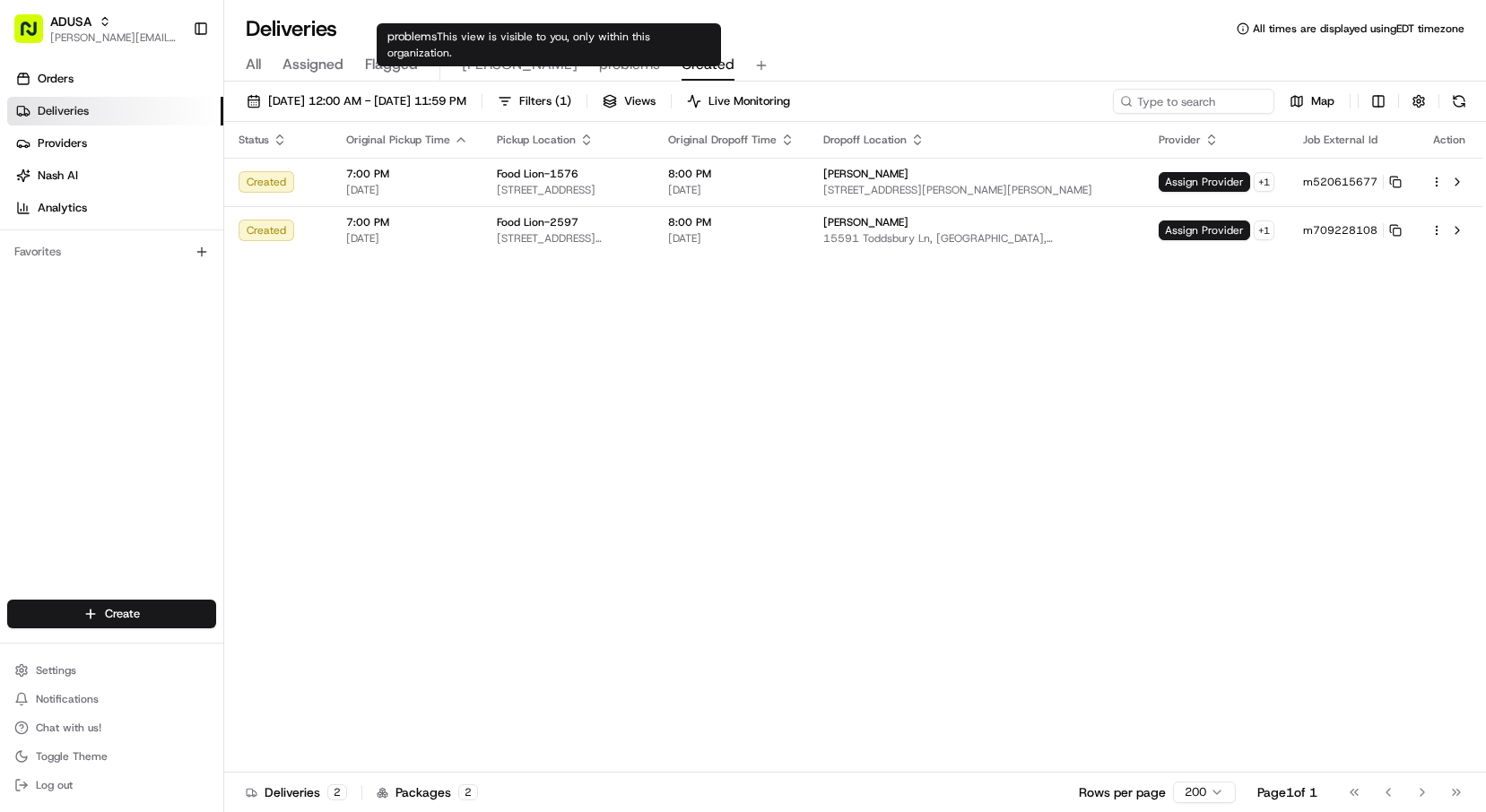
click at [599, 73] on span "problems" at bounding box center [630, 64] width 61 height 21
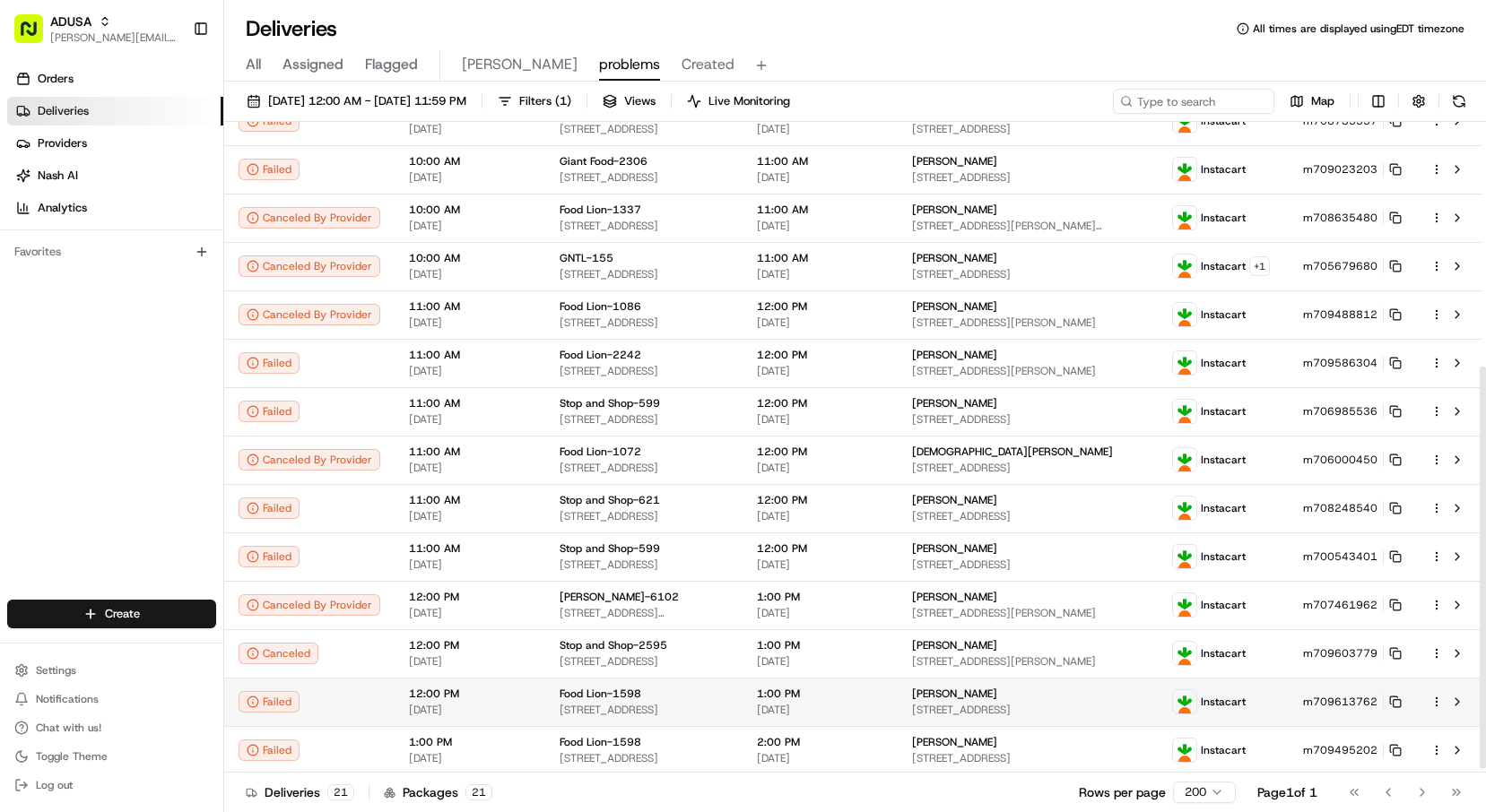
scroll to position [402, 0]
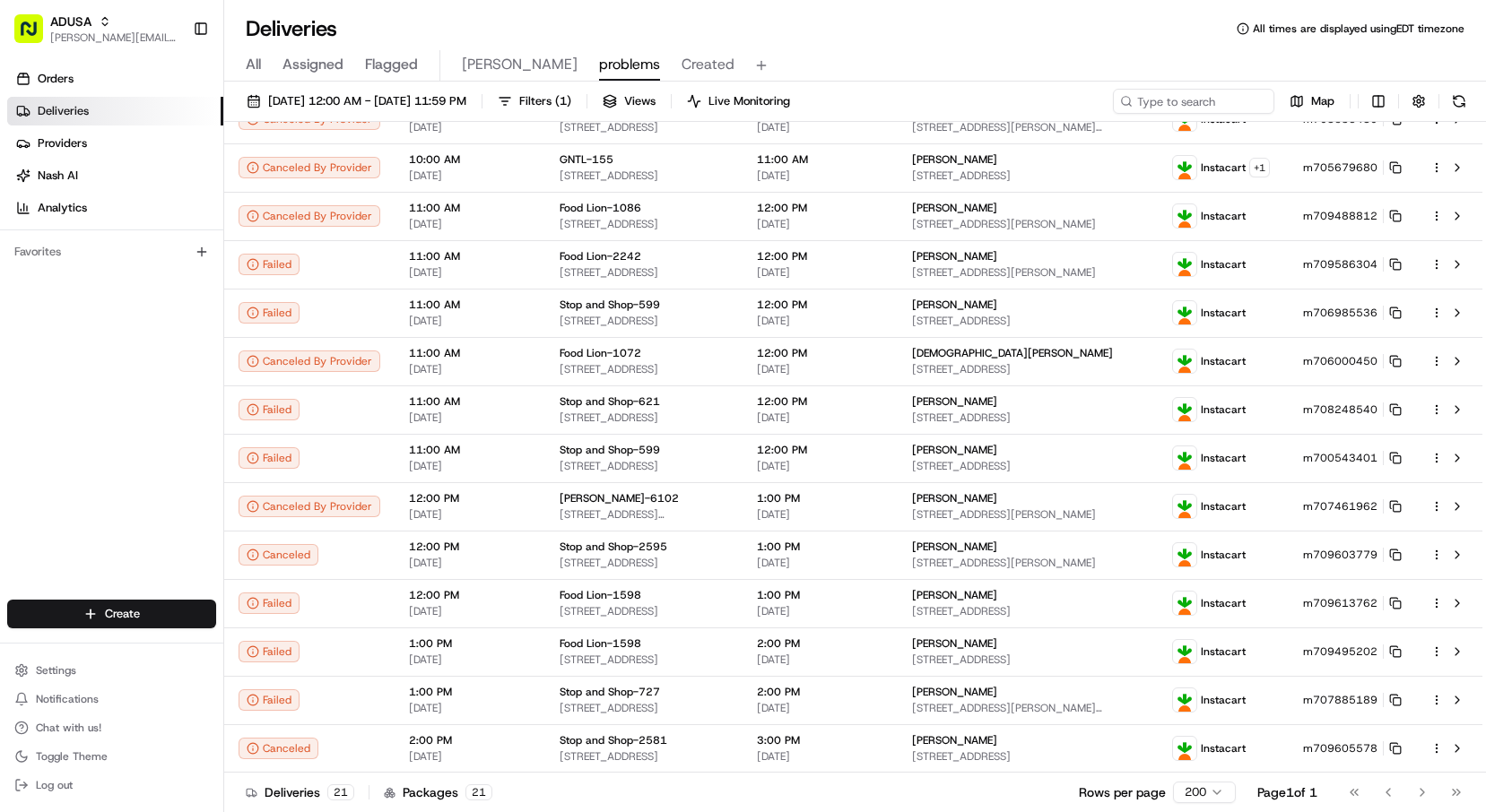
drag, startPoint x: 1032, startPoint y: 44, endPoint x: 1050, endPoint y: 12, distance: 36.7
click at [1034, 41] on div "Deliveries All times are displayed using EDT timezone All Assigned Flagged Chri…" at bounding box center [855, 406] width 1262 height 812
click at [832, 30] on div "Deliveries All times are displayed using EDT timezone" at bounding box center [855, 28] width 1262 height 29
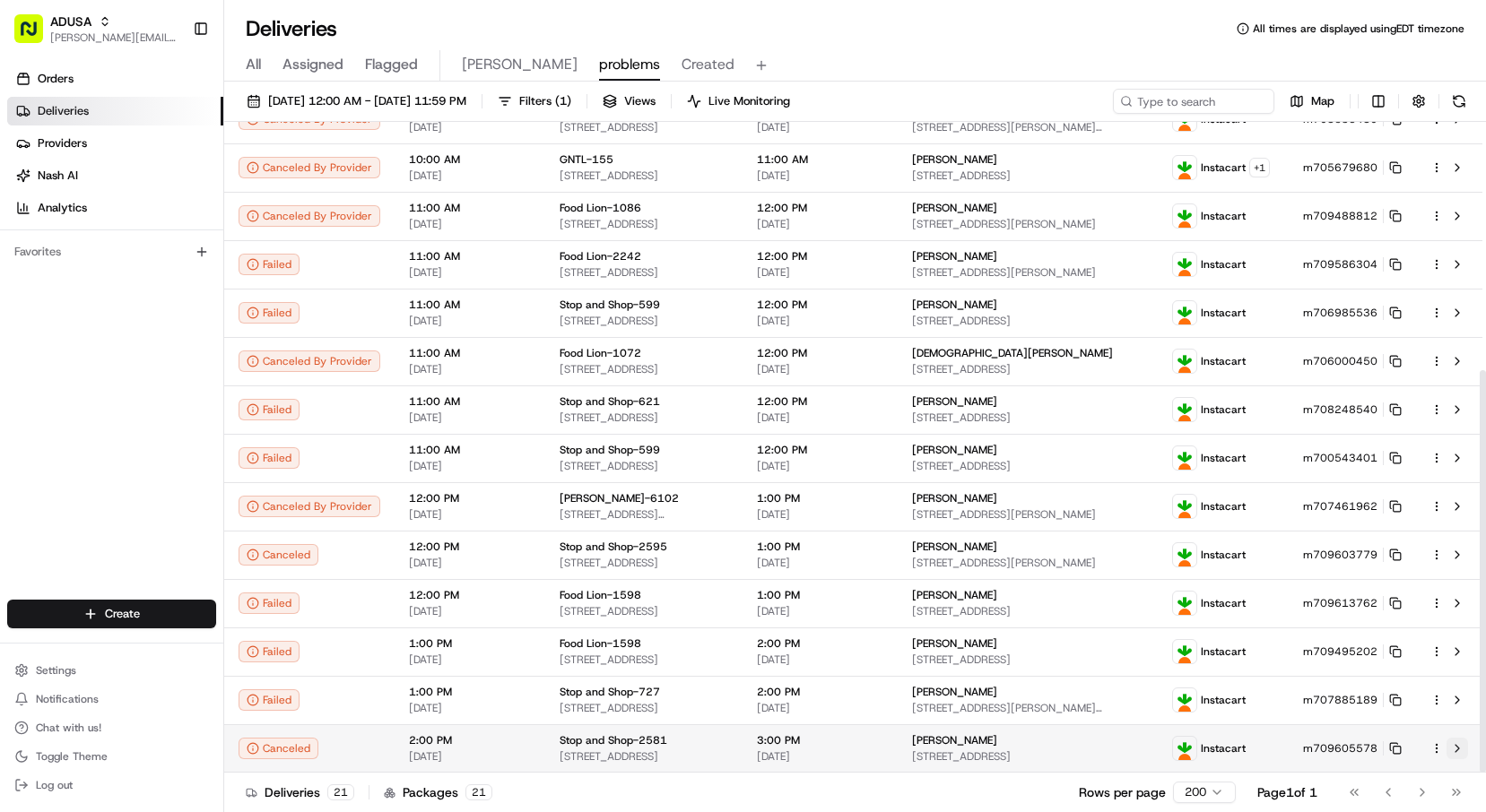
click at [1460, 747] on button at bounding box center [1457, 748] width 21 height 21
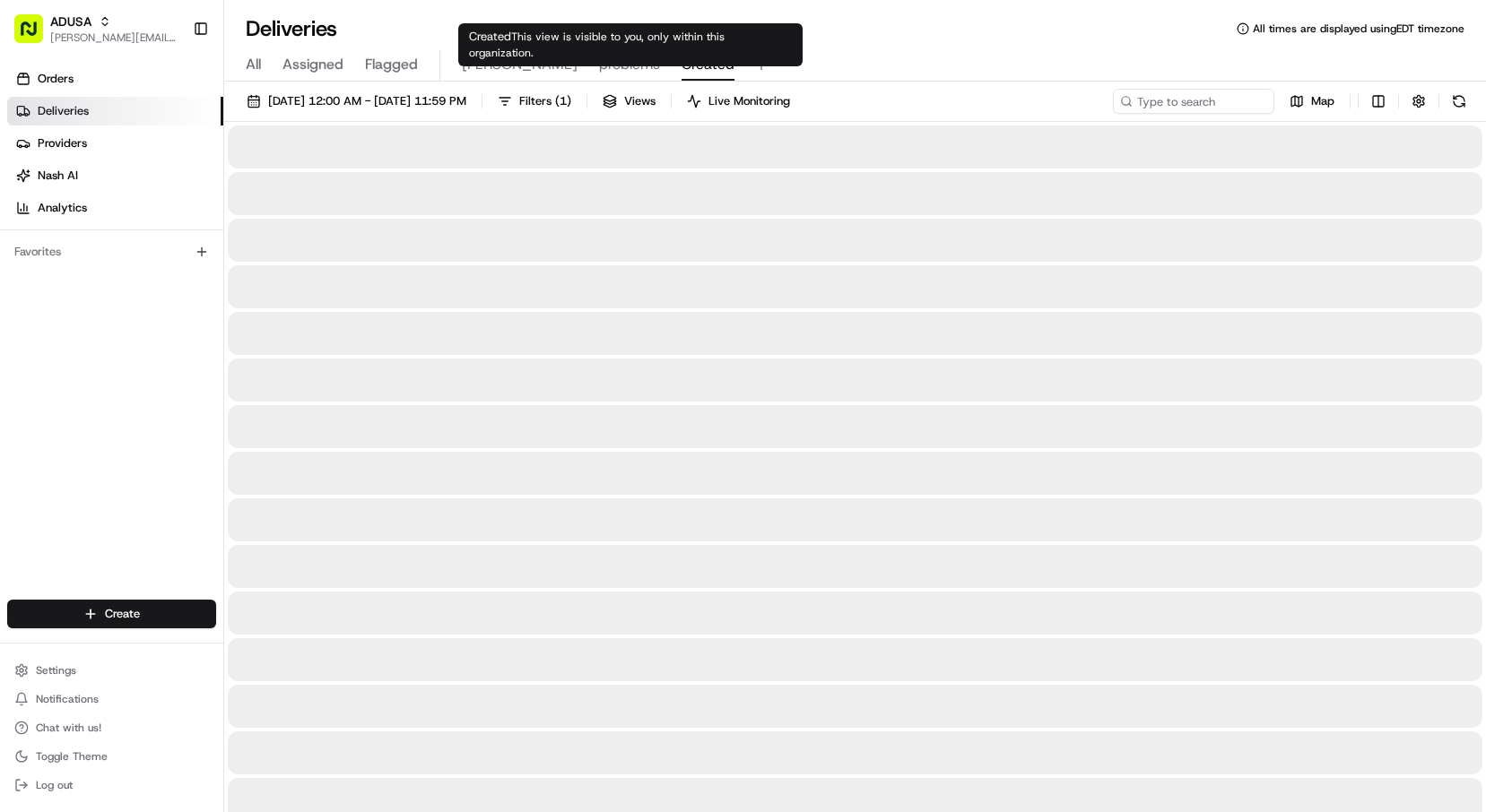
click at [682, 62] on span "Created" at bounding box center [708, 64] width 53 height 21
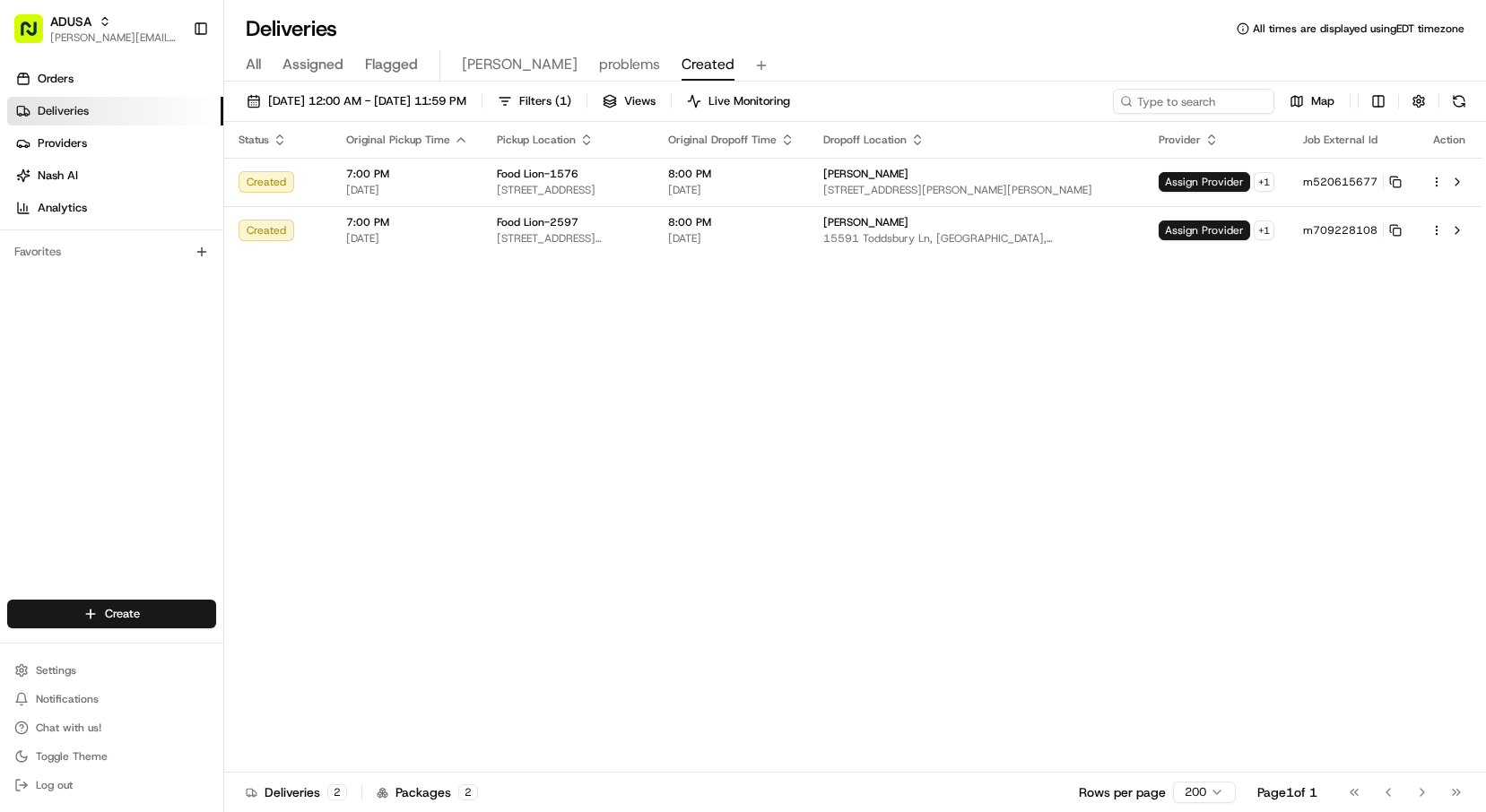
drag, startPoint x: 1094, startPoint y: 52, endPoint x: 1133, endPoint y: 2, distance: 63.4
click at [1094, 52] on div "All Assigned Flagged Chris problems Created" at bounding box center [855, 66] width 1262 height 32
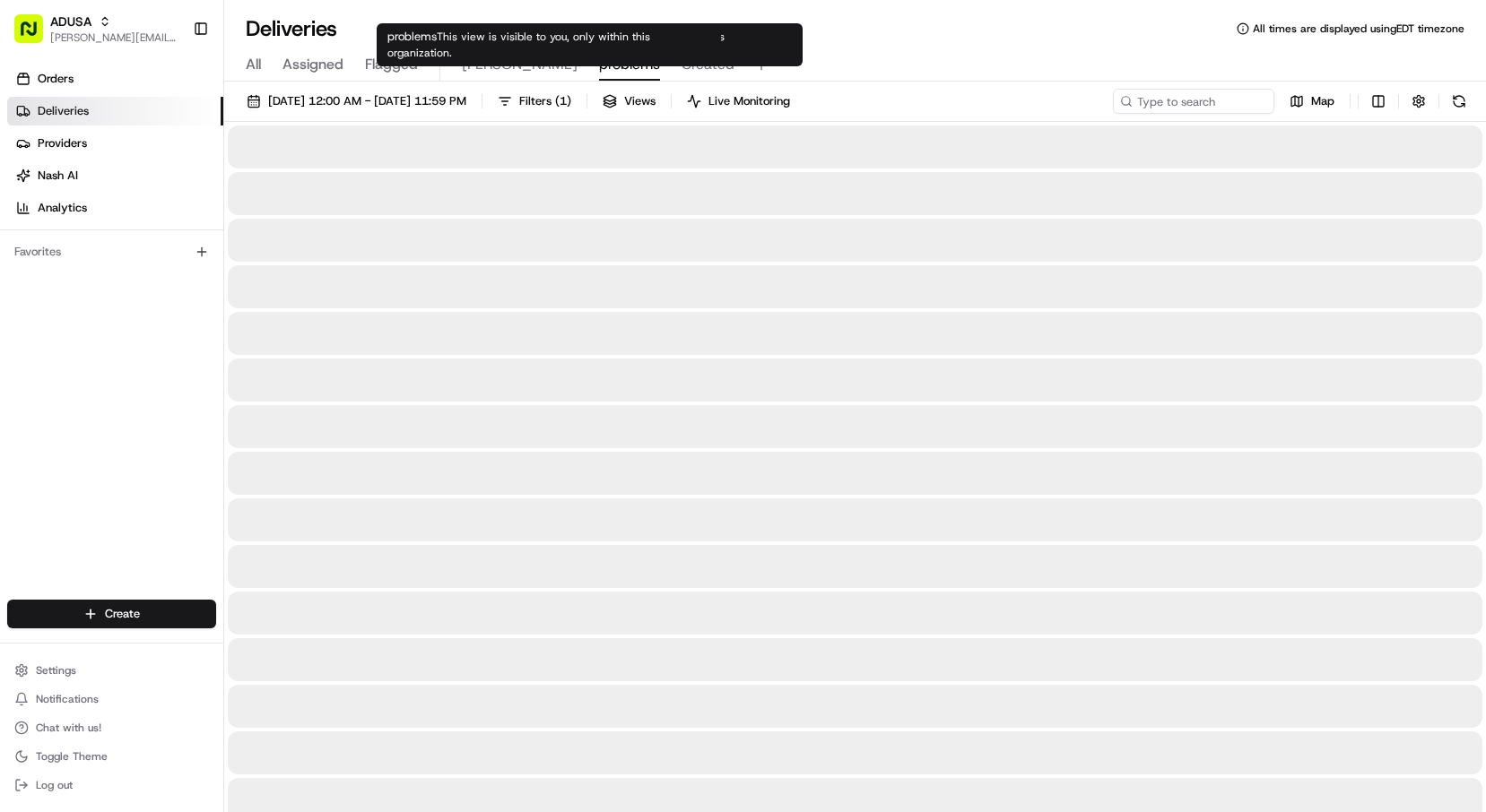
click at [599, 62] on span "problems" at bounding box center [630, 64] width 61 height 21
click at [470, 66] on span "Chris" at bounding box center [519, 64] width 115 height 21
click at [599, 66] on span "problems" at bounding box center [630, 64] width 61 height 21
click at [682, 62] on span "Created" at bounding box center [708, 64] width 53 height 21
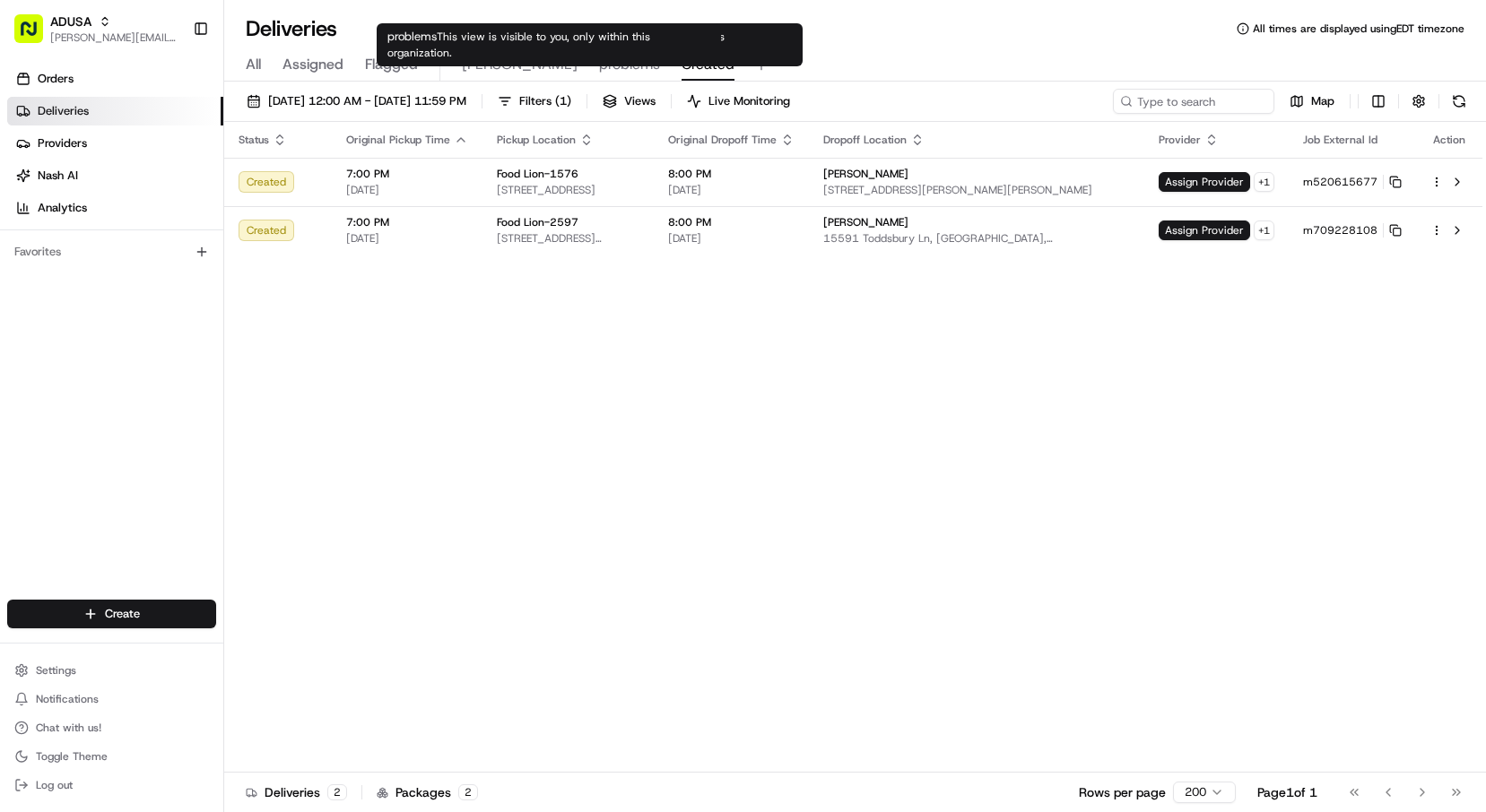
click at [599, 65] on span "problems" at bounding box center [630, 64] width 61 height 21
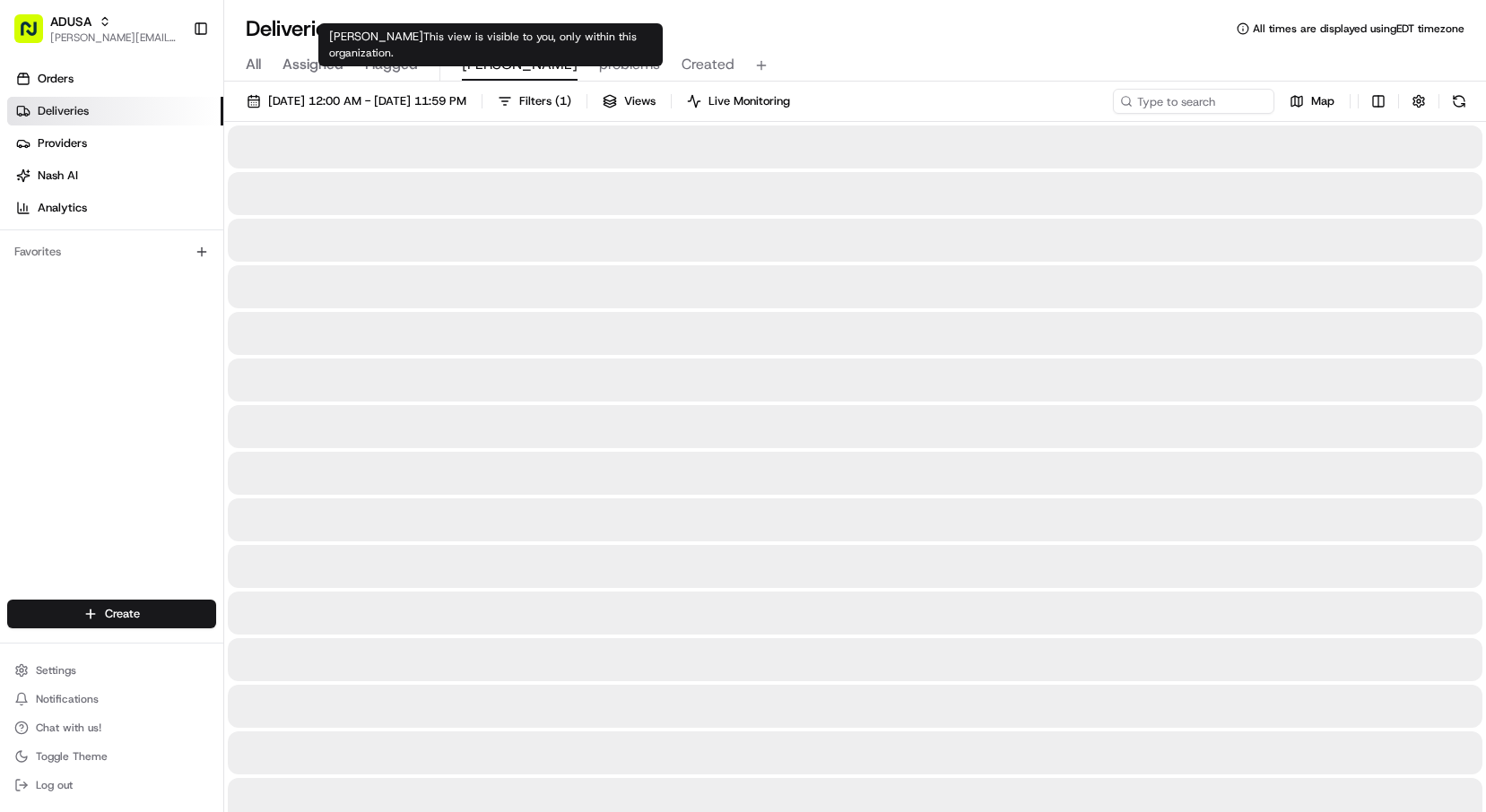
click at [479, 63] on span "Chris" at bounding box center [519, 64] width 115 height 21
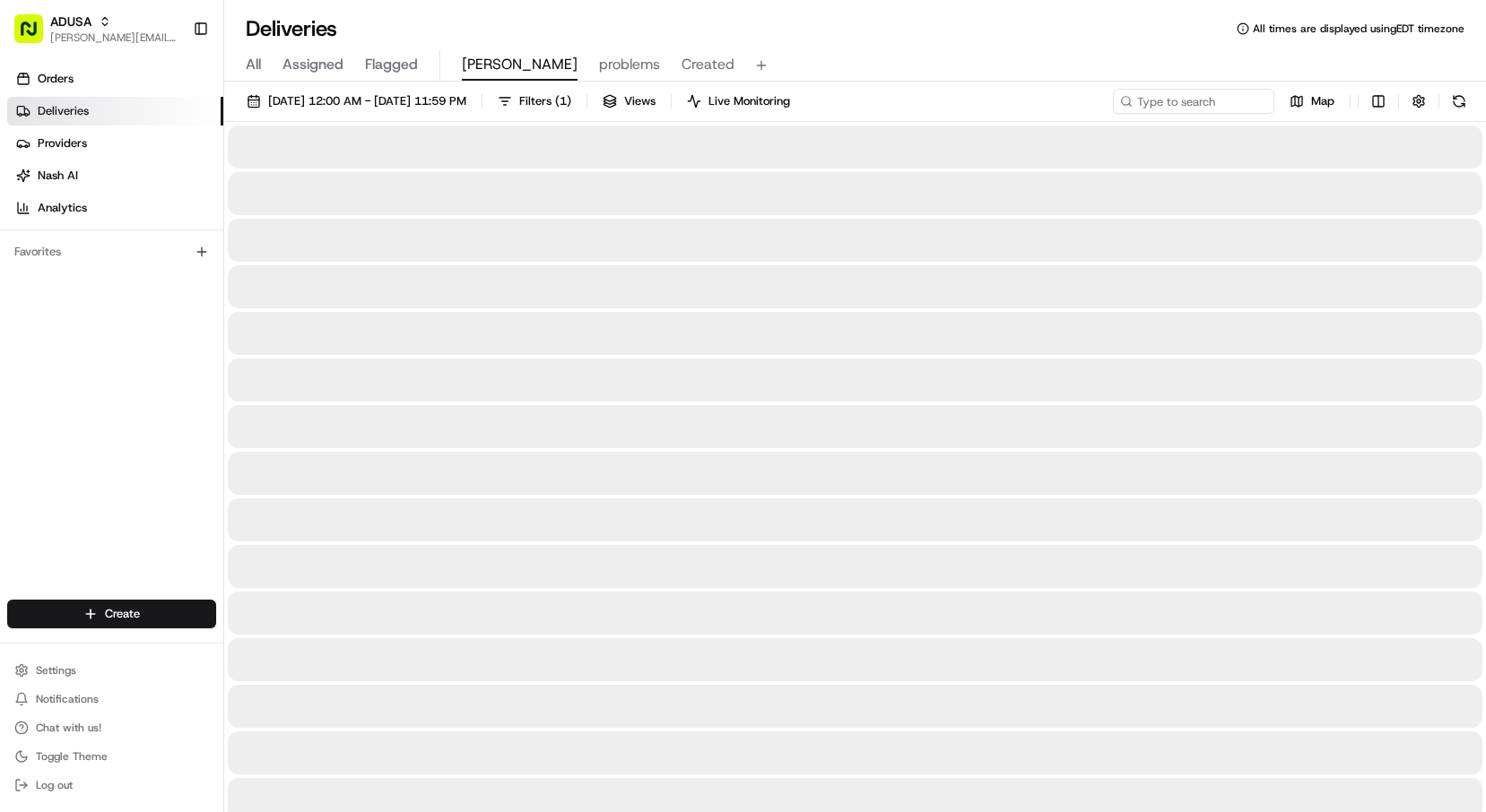
click at [599, 65] on span "problems" at bounding box center [630, 64] width 61 height 21
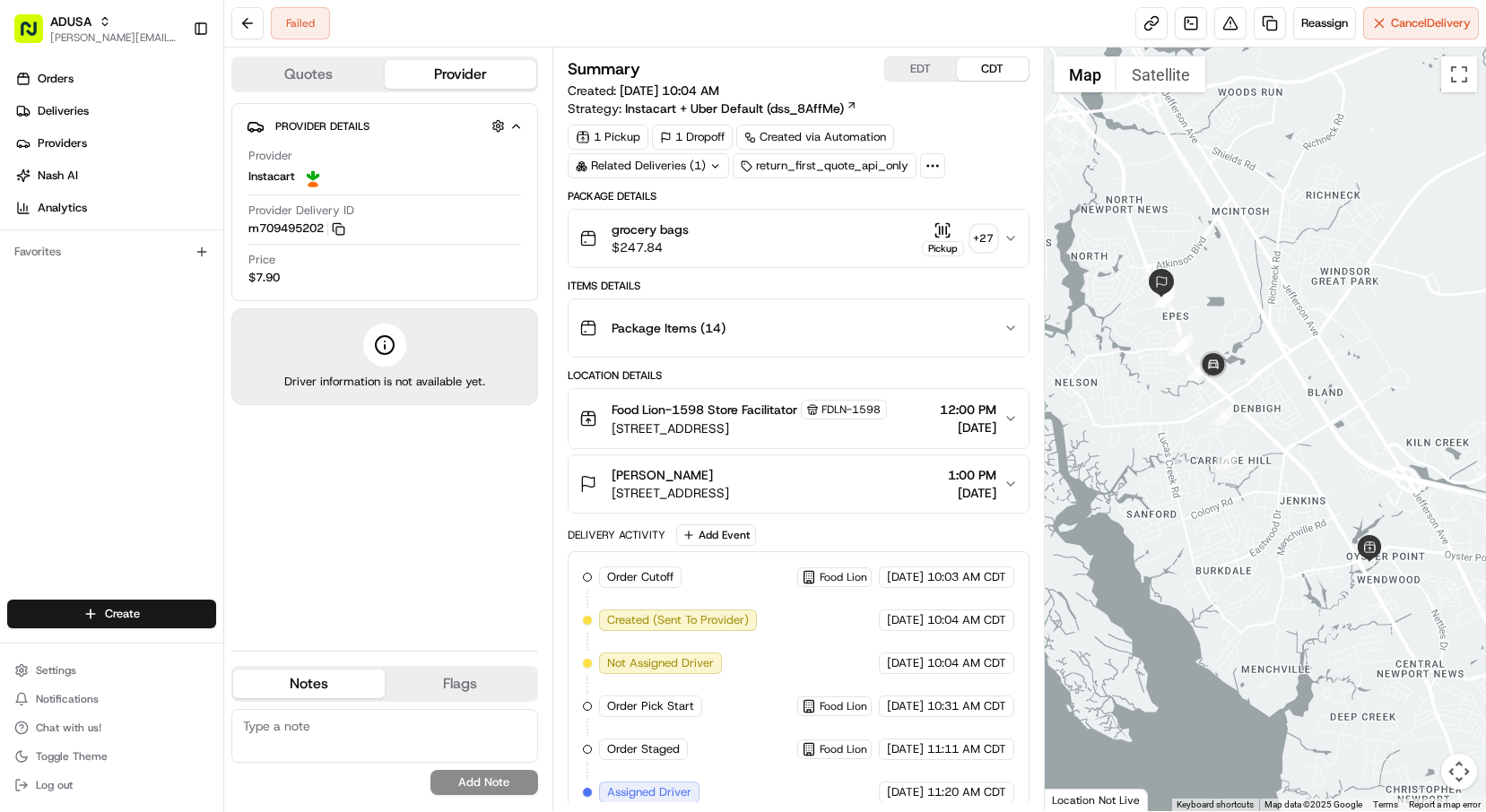
click at [344, 227] on rect "button" at bounding box center [340, 231] width 8 height 8
